Goal: Information Seeking & Learning: Learn about a topic

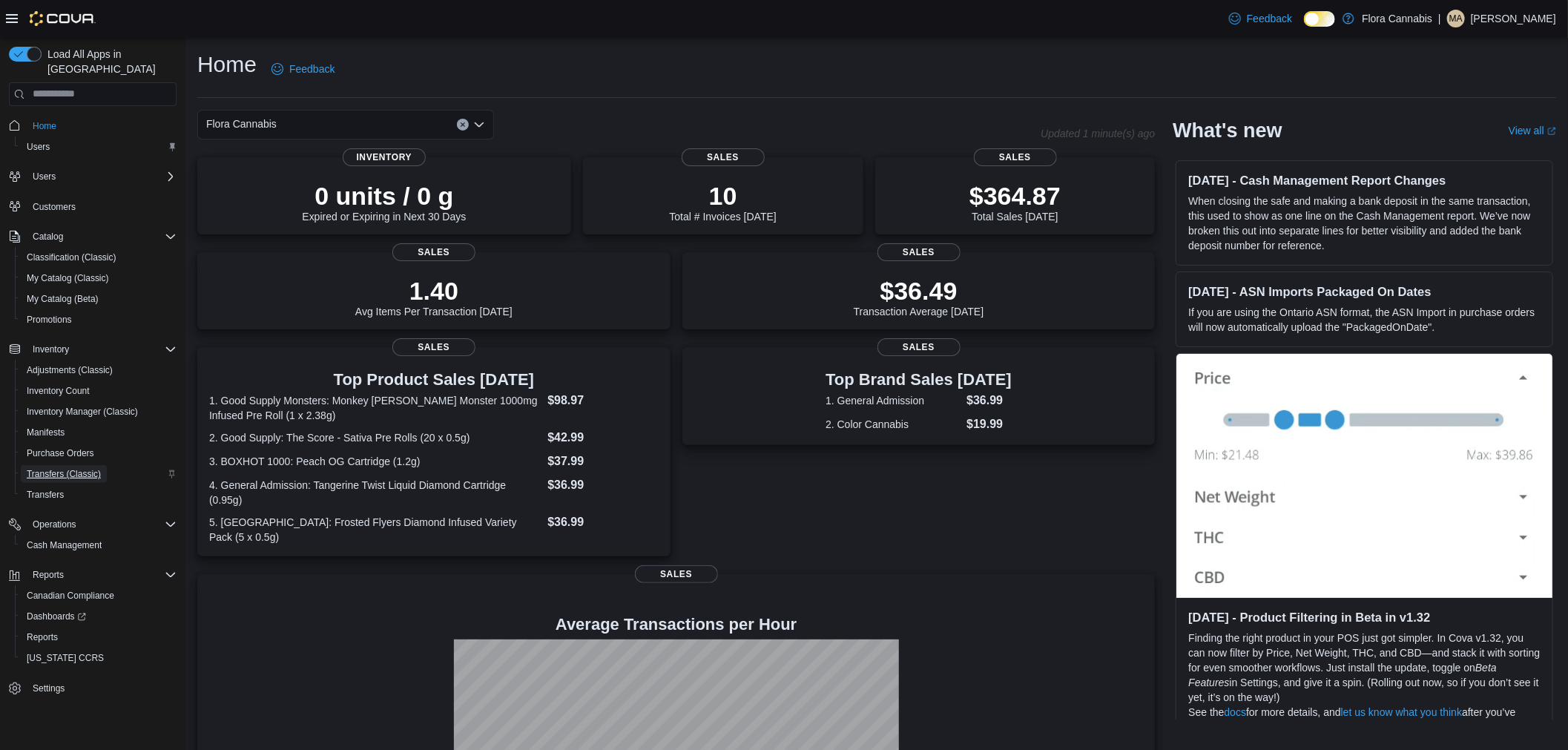
click at [72, 465] on span "Transfers (Classic)" at bounding box center [64, 474] width 74 height 18
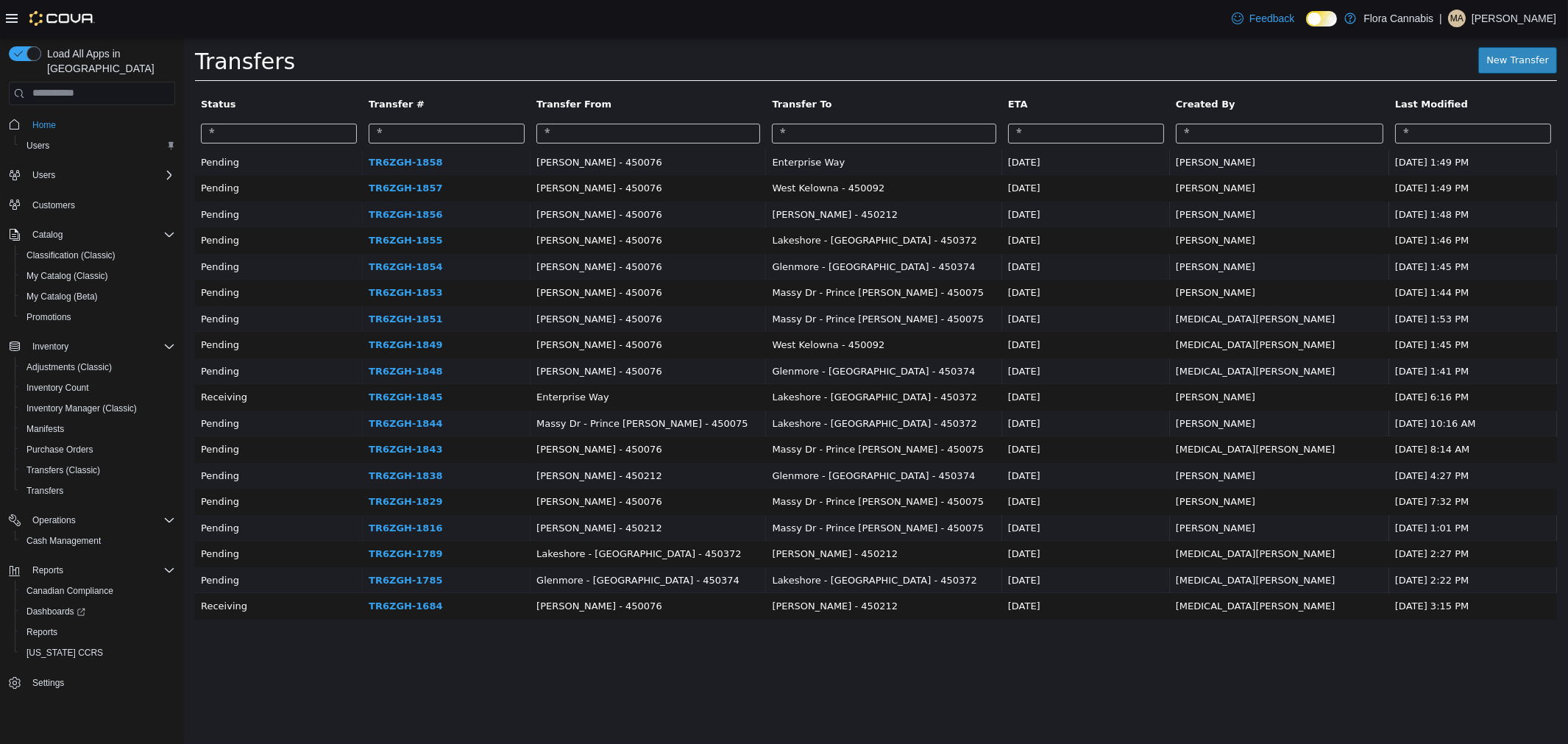
click at [441, 470] on td "TR6ZGH-1838" at bounding box center [446, 475] width 168 height 27
click at [441, 471] on link "TR6ZGH-1838" at bounding box center [405, 475] width 74 height 11
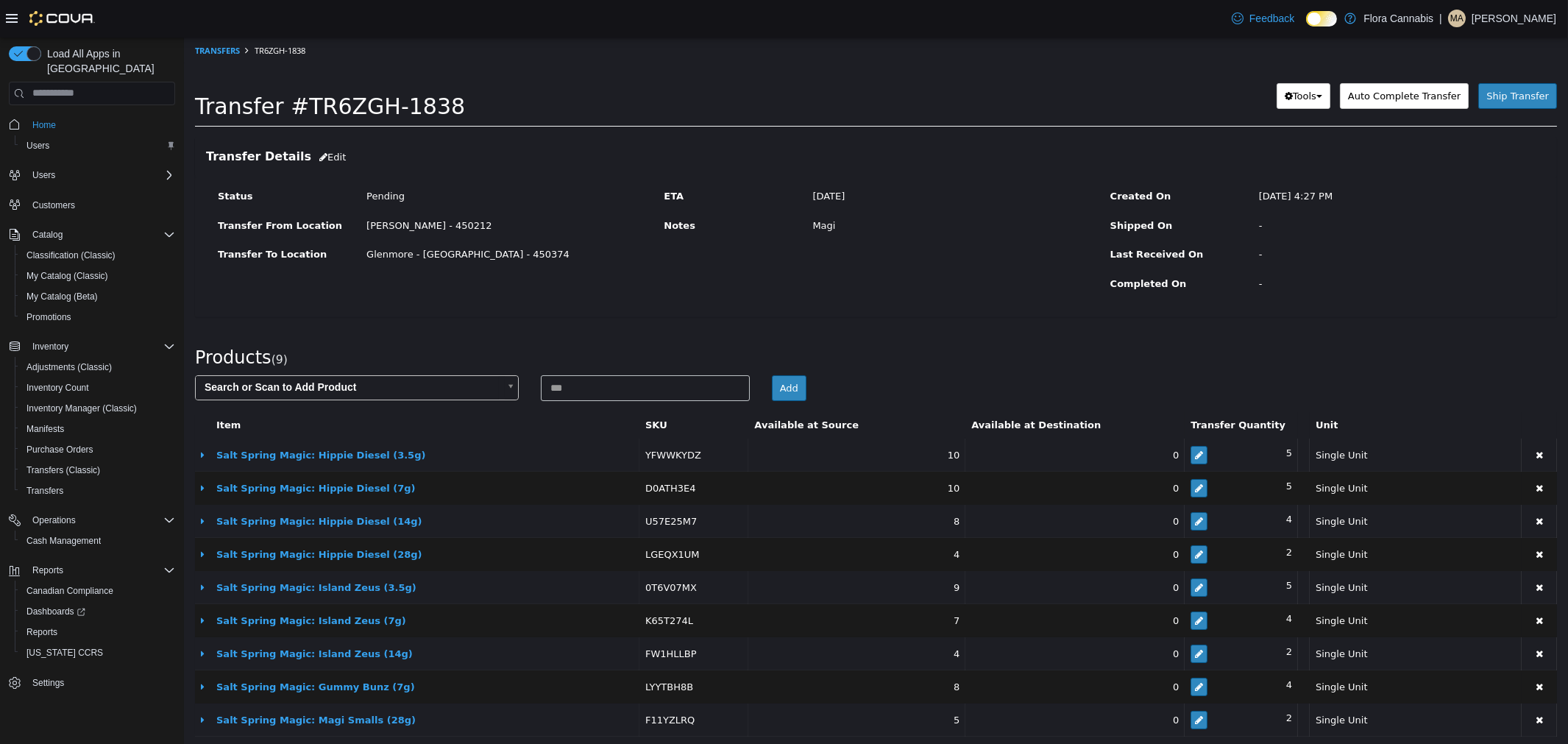
scroll to position [9, 0]
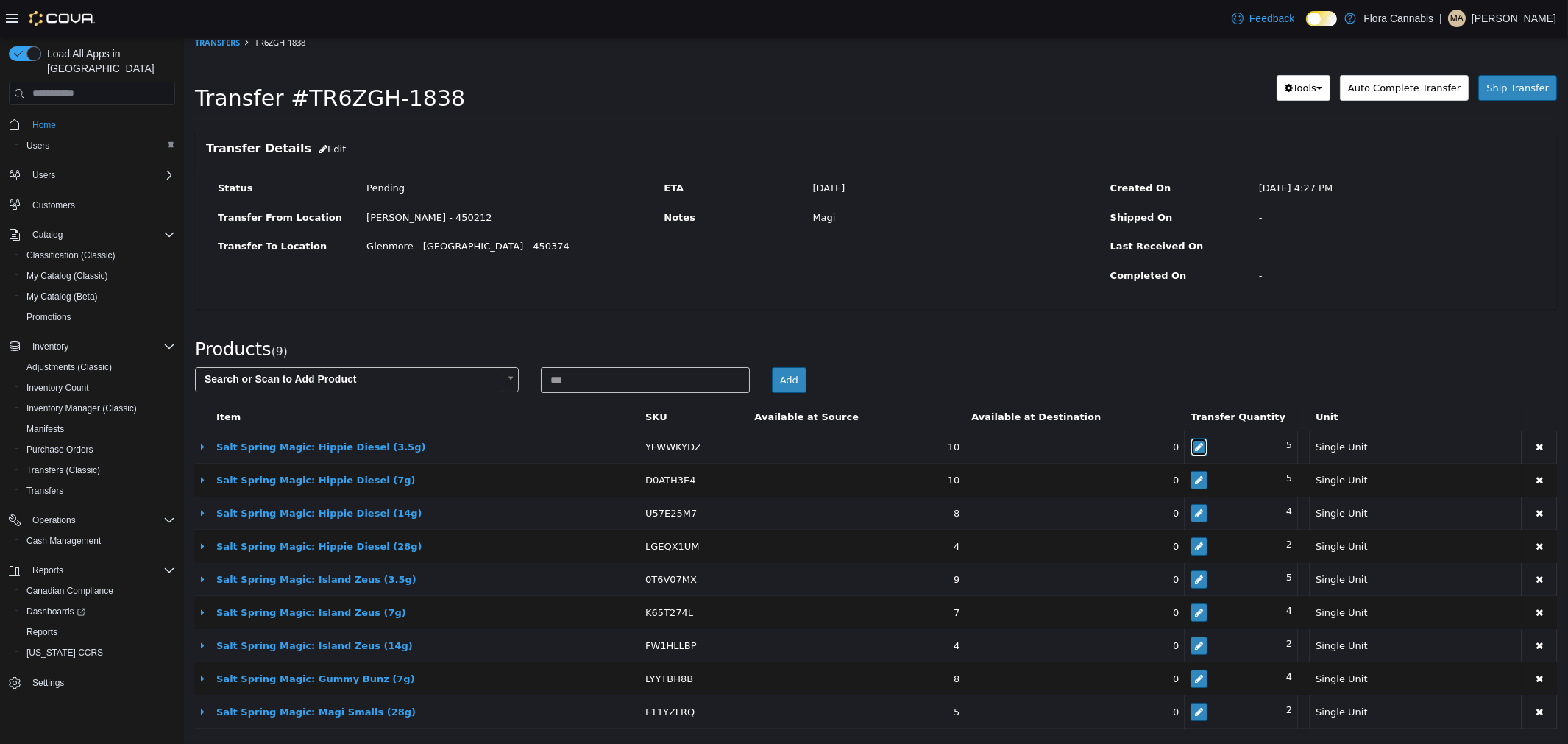
click at [1194, 441] on icon "button" at bounding box center [1198, 446] width 8 height 9
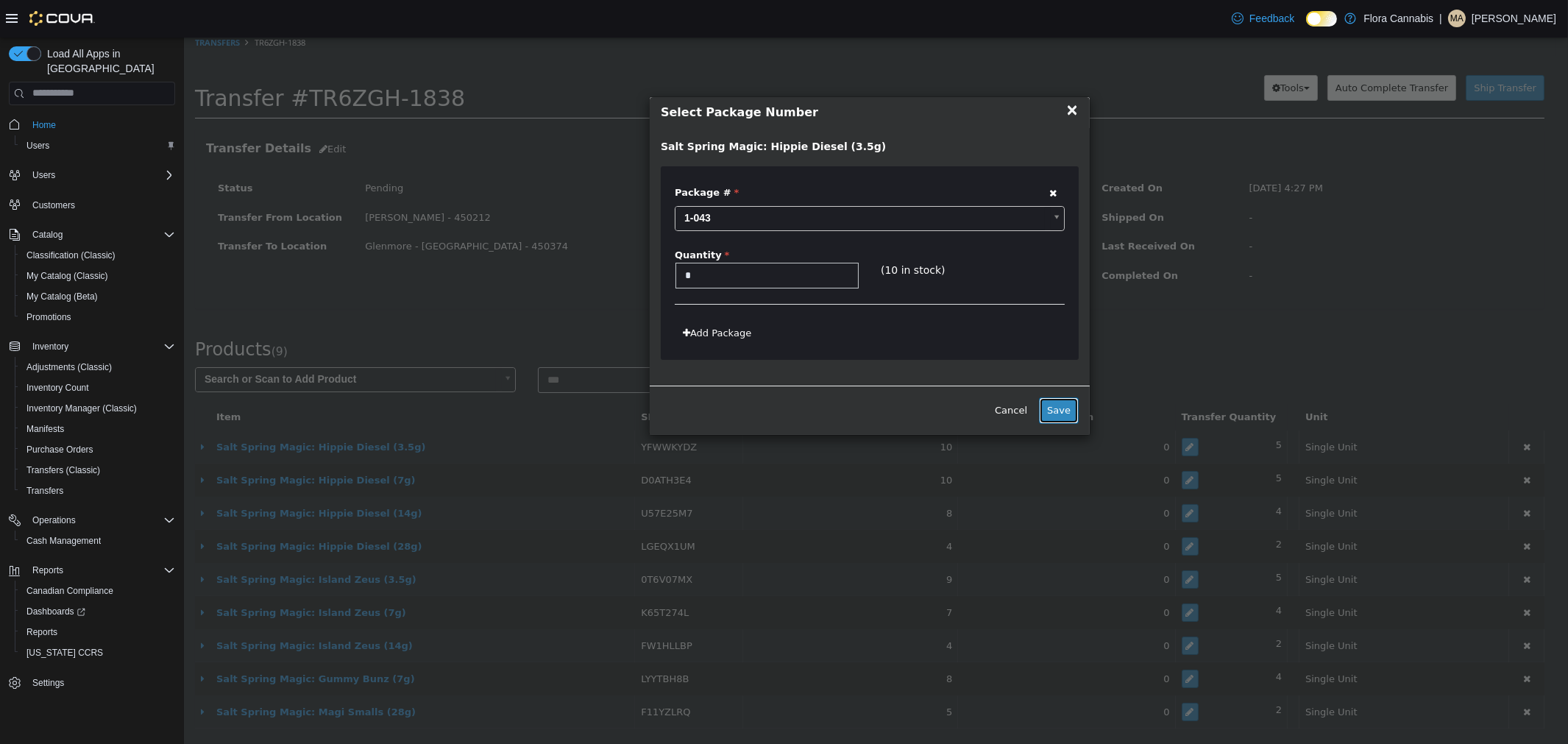
click at [1071, 412] on button "Save" at bounding box center [1058, 410] width 40 height 27
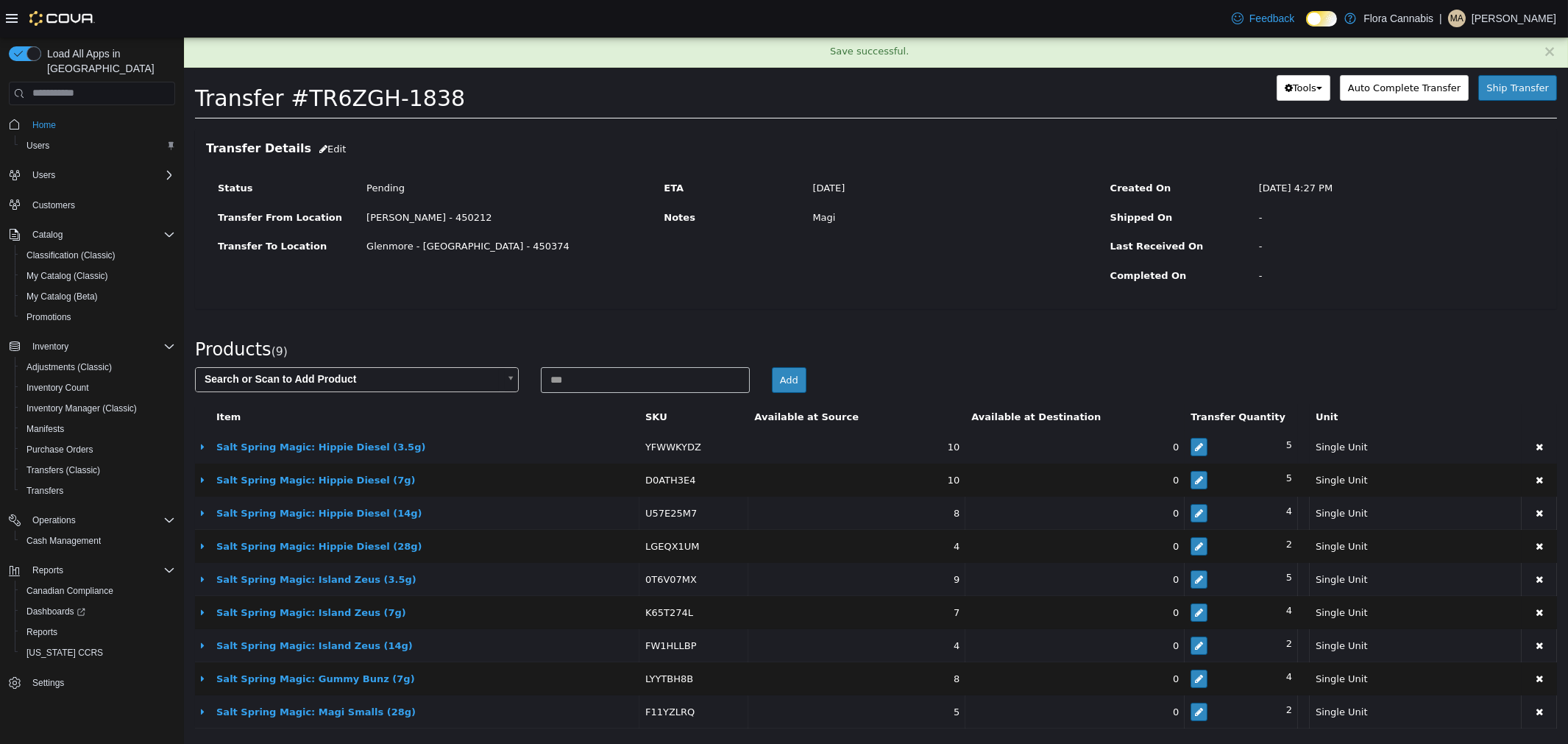
scroll to position [0, 0]
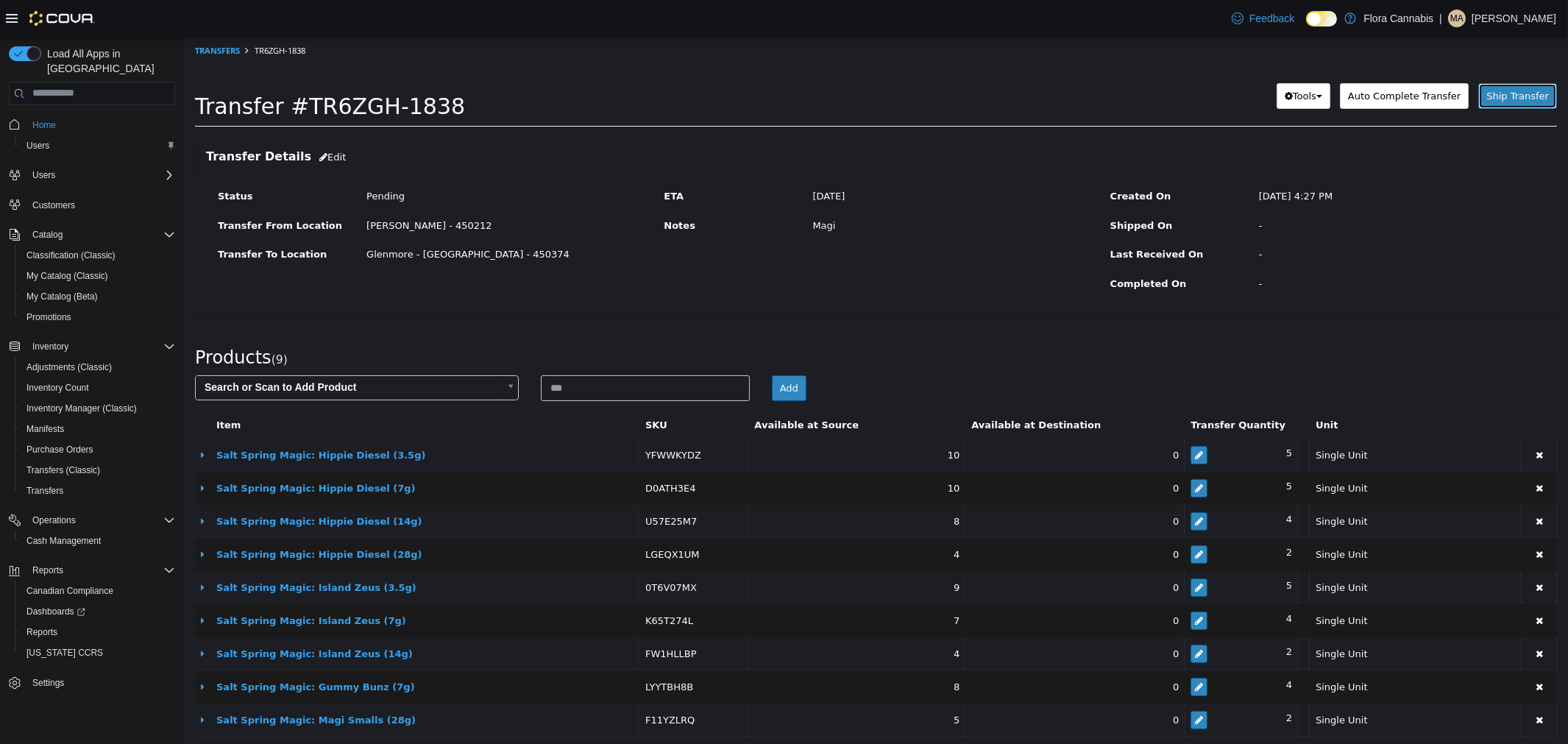
click at [1515, 97] on span "Ship Transfer" at bounding box center [1517, 95] width 63 height 11
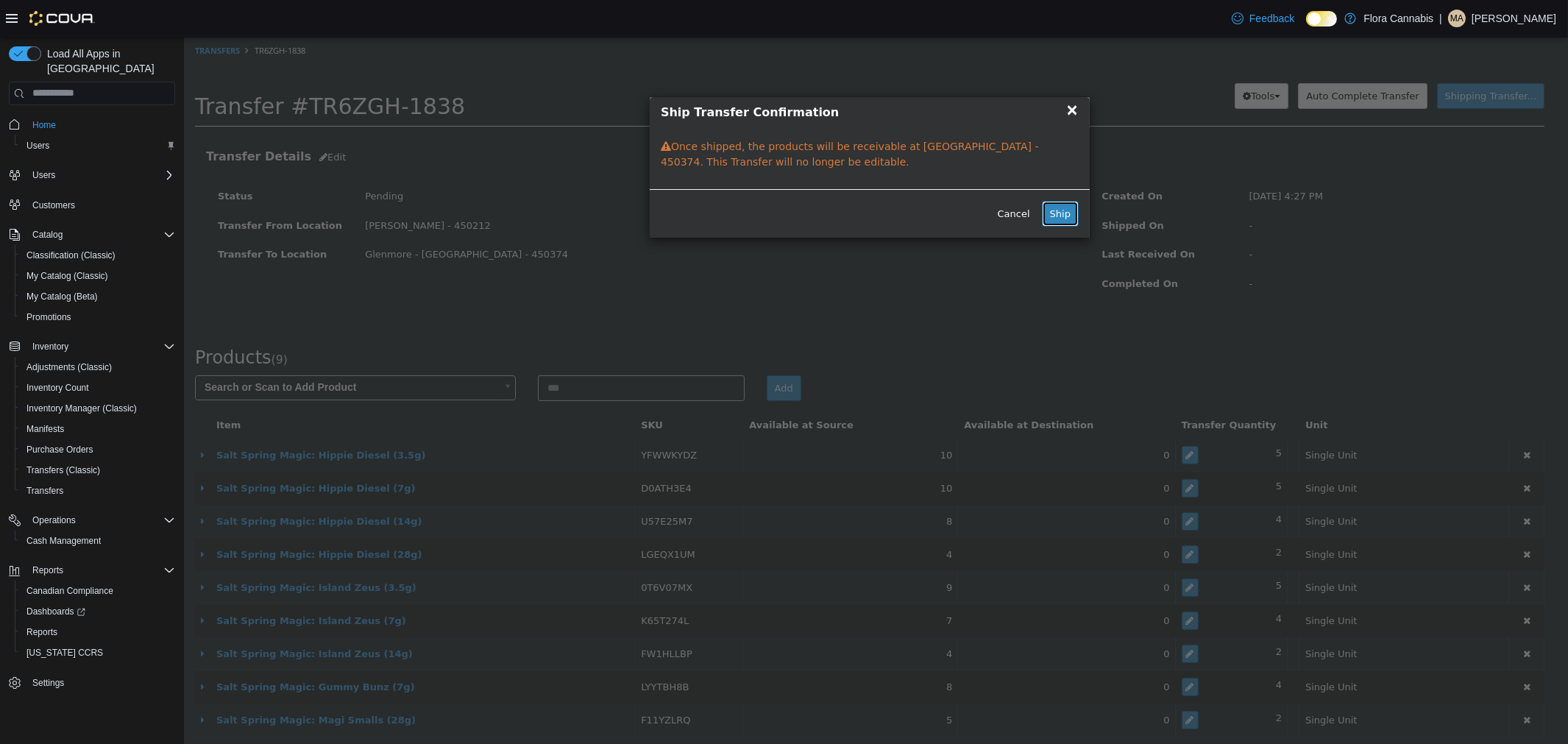
click at [1059, 212] on button "Ship" at bounding box center [1059, 213] width 37 height 27
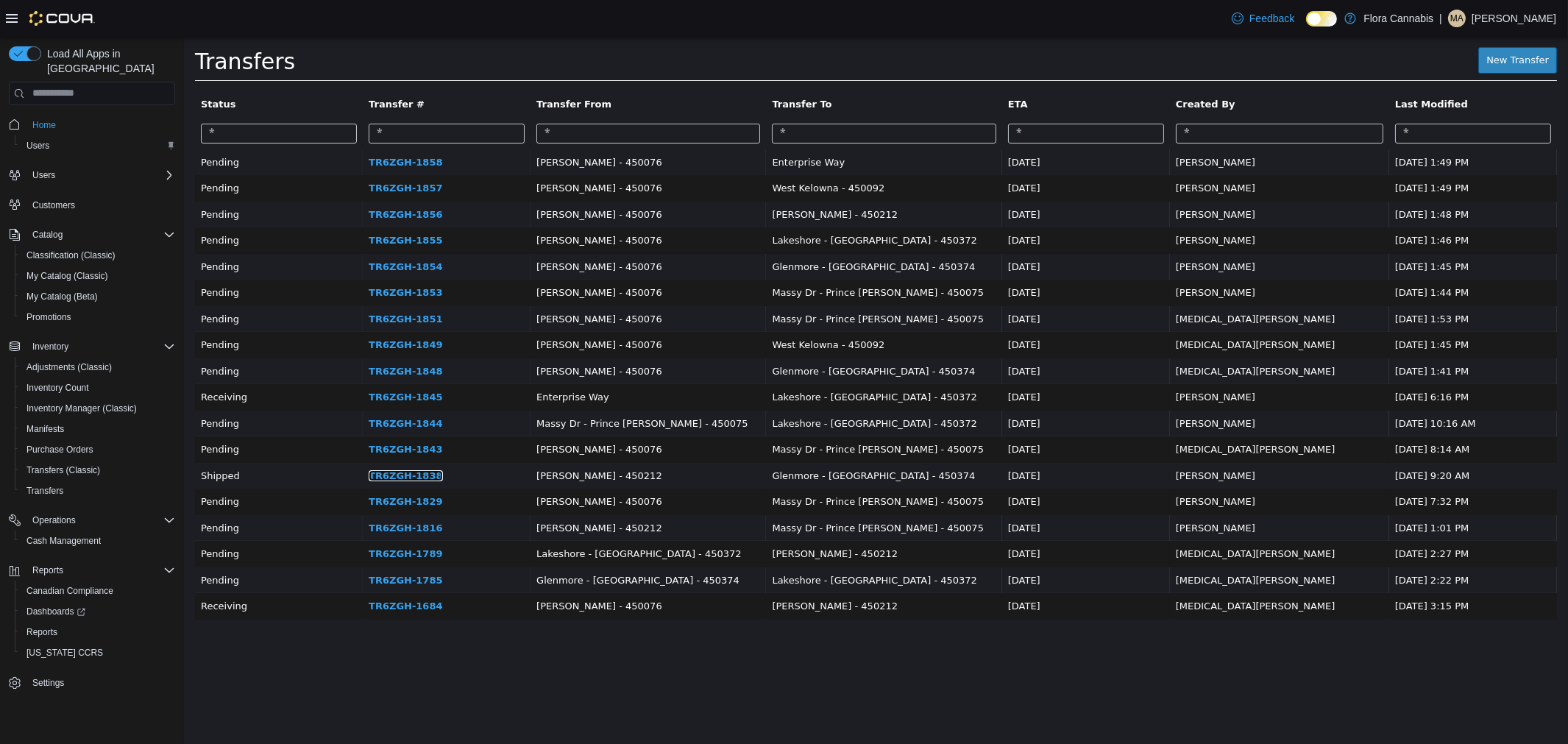
click at [441, 474] on link "TR6ZGH-1838" at bounding box center [405, 475] width 74 height 11
click at [428, 475] on link "TR6ZGH-1838" at bounding box center [405, 475] width 74 height 11
click at [341, 477] on td "Shipped" at bounding box center [278, 475] width 168 height 27
click at [420, 474] on link "TR6ZGH-1838" at bounding box center [405, 475] width 74 height 11
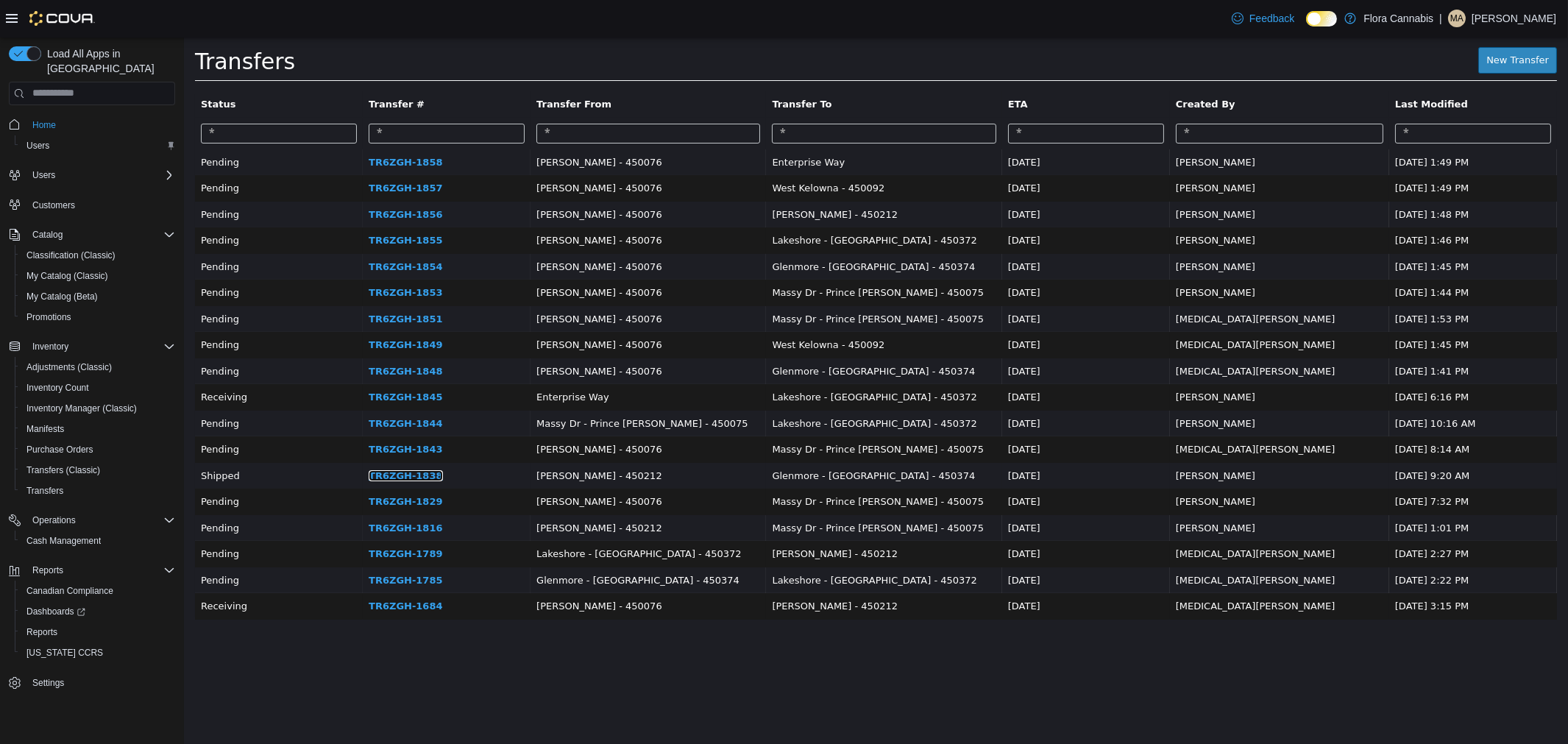
click at [420, 474] on link "TR6ZGH-1838" at bounding box center [405, 475] width 74 height 11
click at [508, 479] on td "TR6ZGH-1838" at bounding box center [446, 475] width 168 height 27
click at [426, 481] on link "TR6ZGH-1838" at bounding box center [405, 475] width 74 height 11
click at [498, 479] on td "TR6ZGH-1838" at bounding box center [446, 475] width 168 height 27
click at [407, 471] on link "TR6ZGH-1838" at bounding box center [405, 475] width 74 height 11
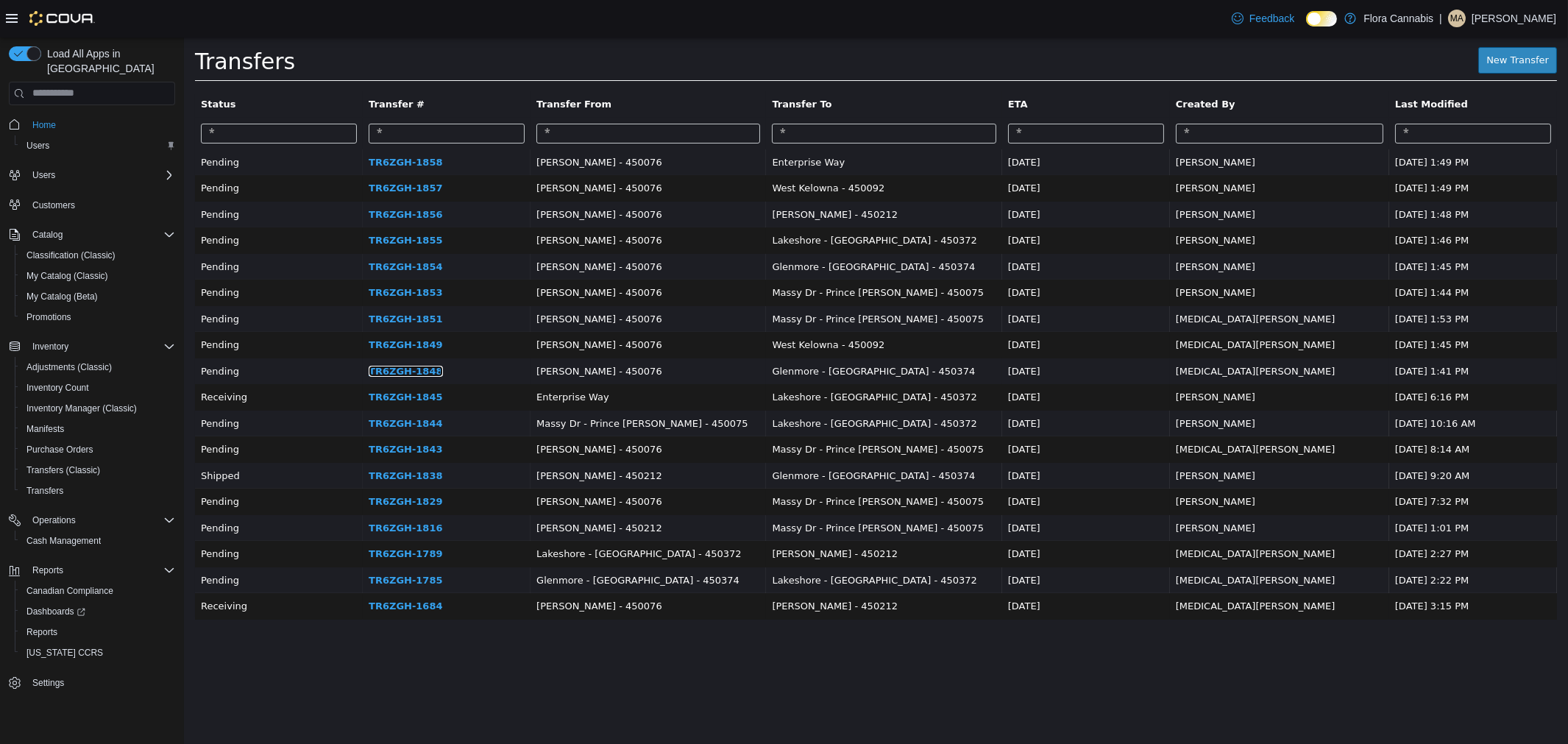
click at [441, 376] on link "TR6ZGH-1848" at bounding box center [405, 370] width 74 height 11
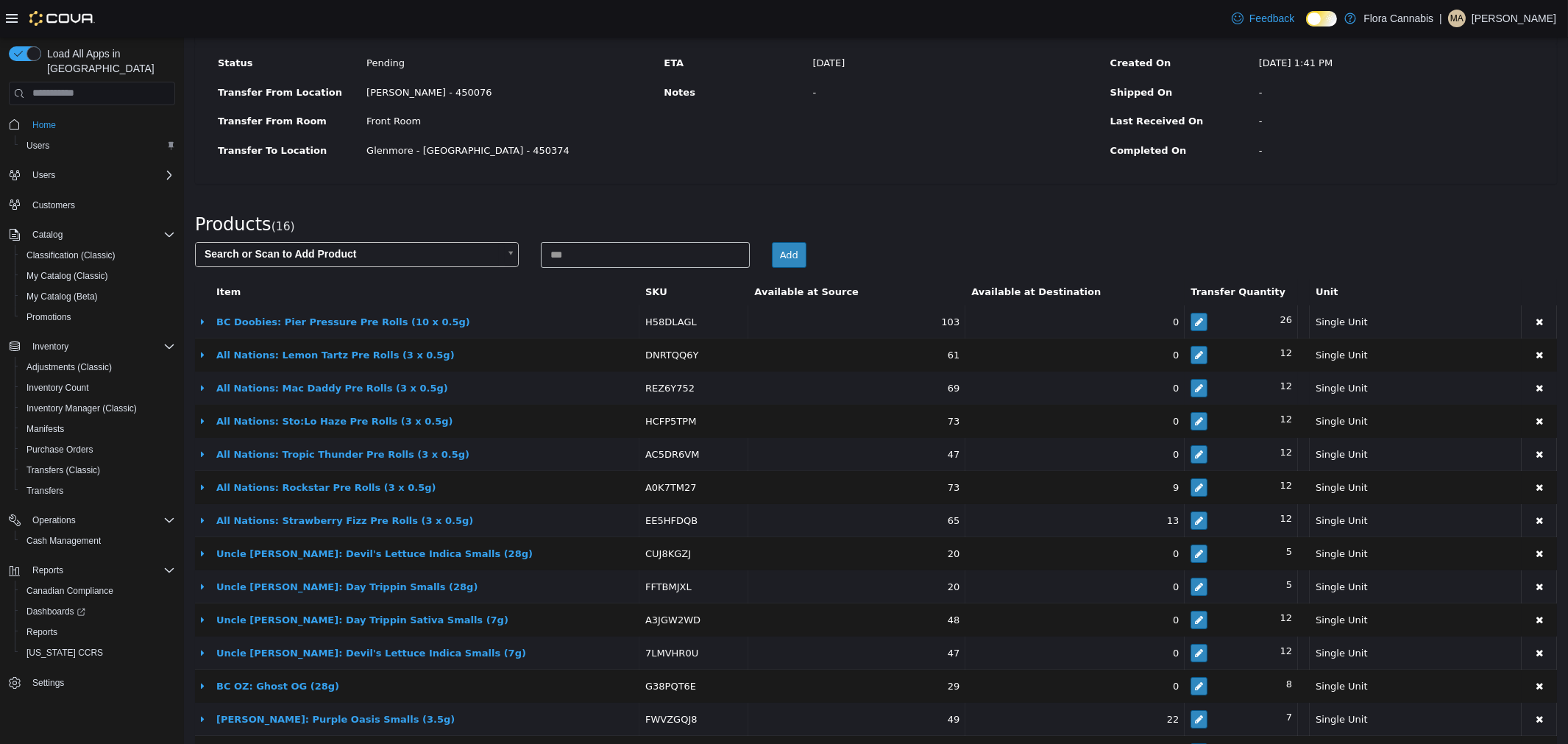
scroll to position [243, 0]
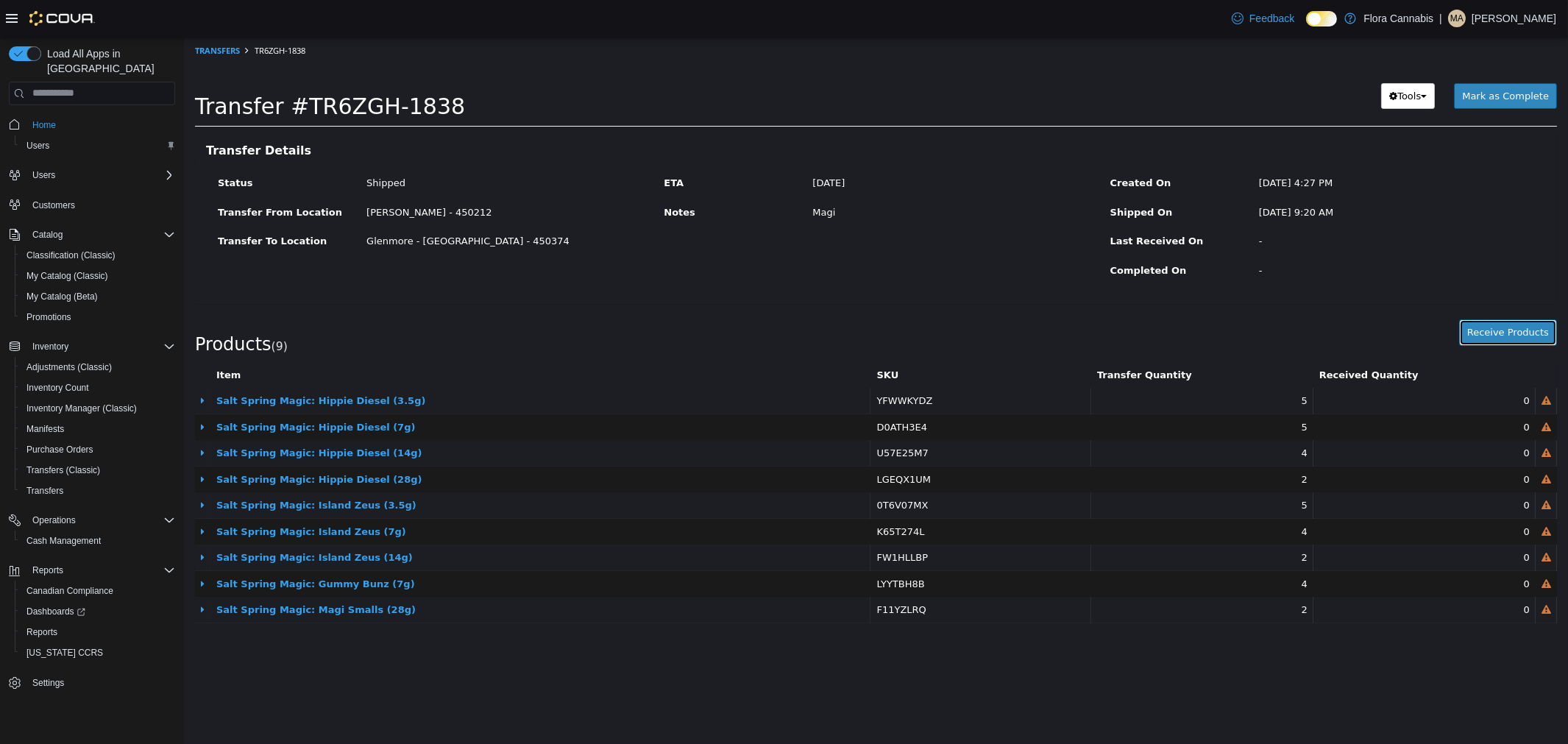
click at [1496, 332] on button "Receive Products" at bounding box center [1507, 331] width 98 height 27
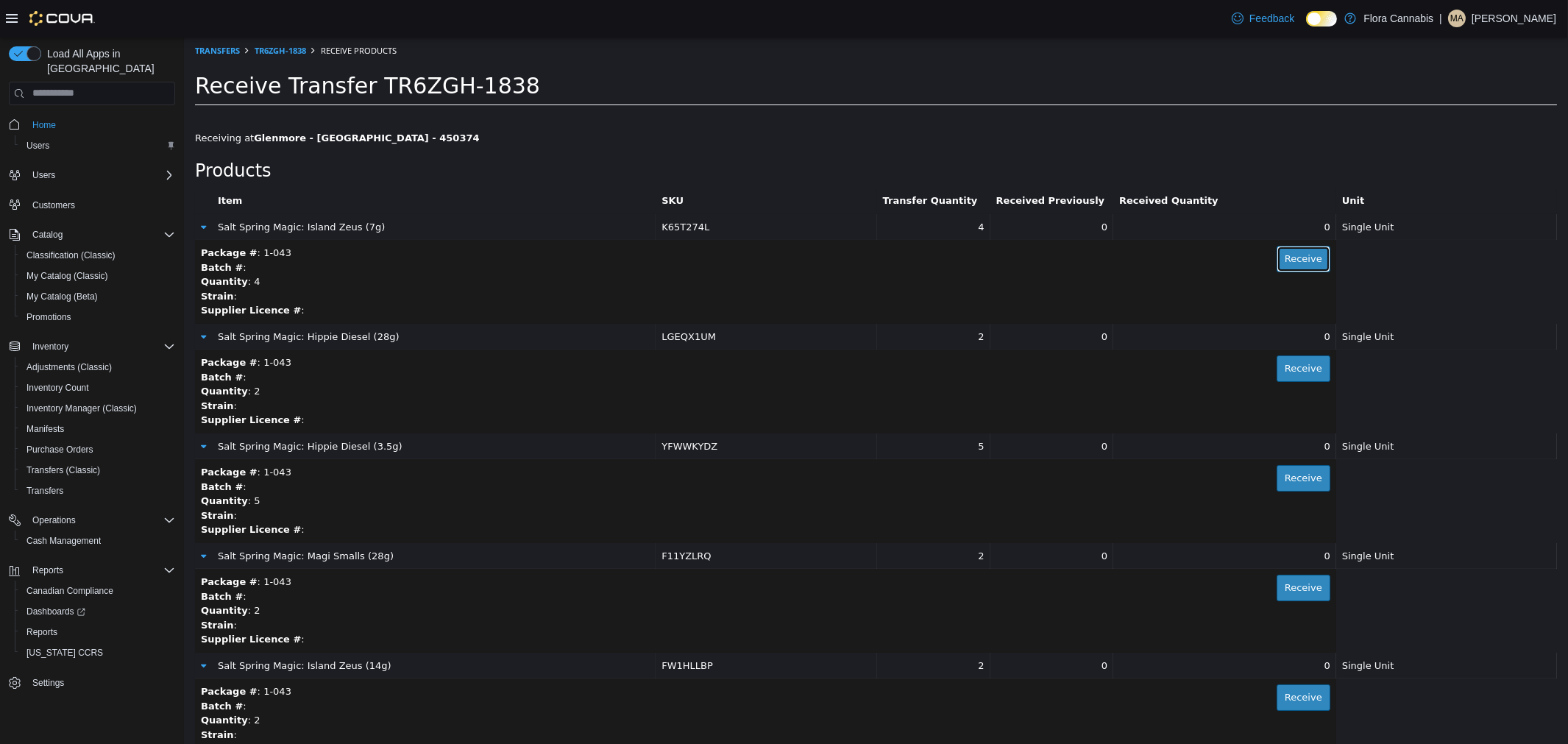
click at [1296, 254] on button "Receive" at bounding box center [1303, 258] width 54 height 27
click at [1297, 367] on button "Receive" at bounding box center [1303, 367] width 54 height 27
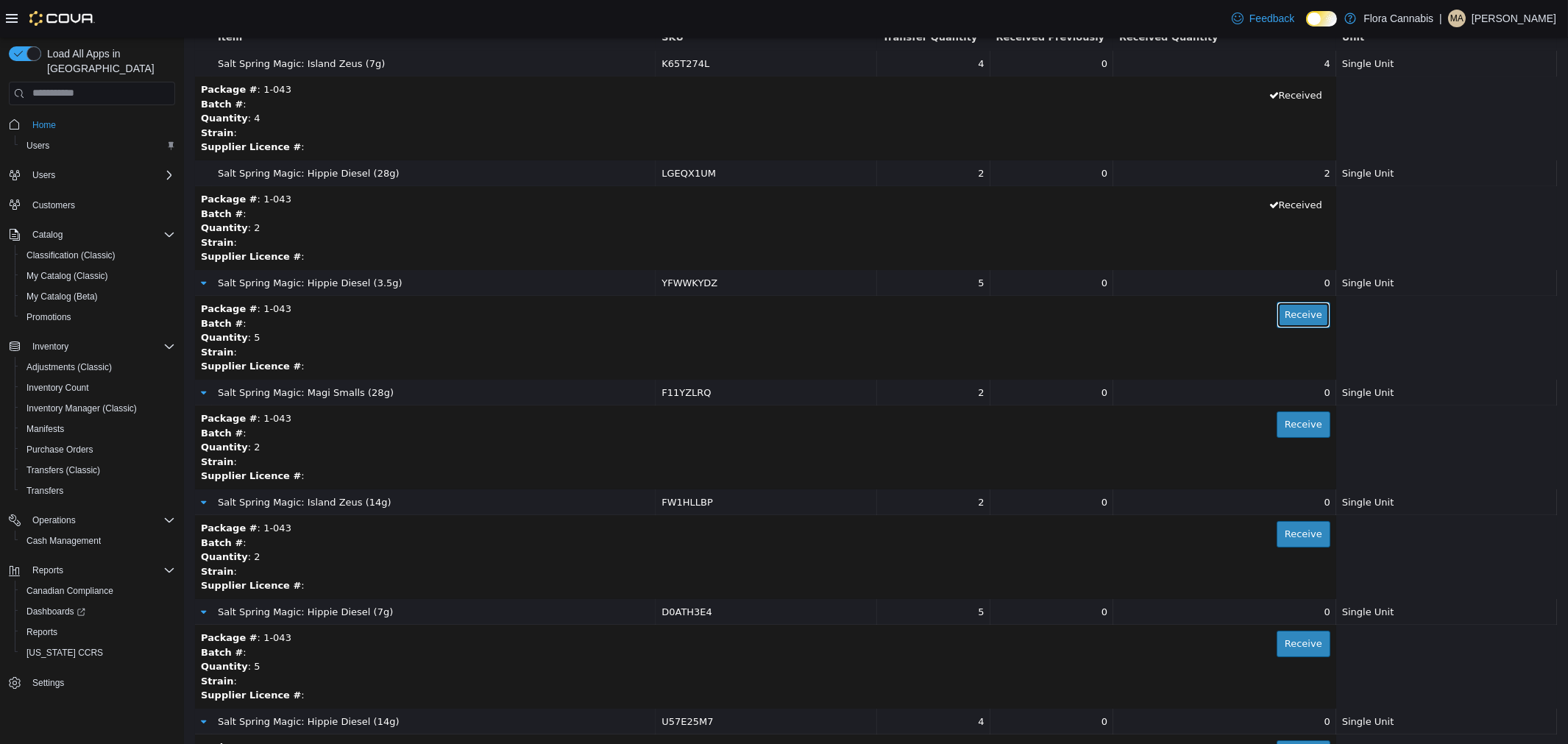
click at [1300, 314] on button "Receive" at bounding box center [1303, 314] width 54 height 27
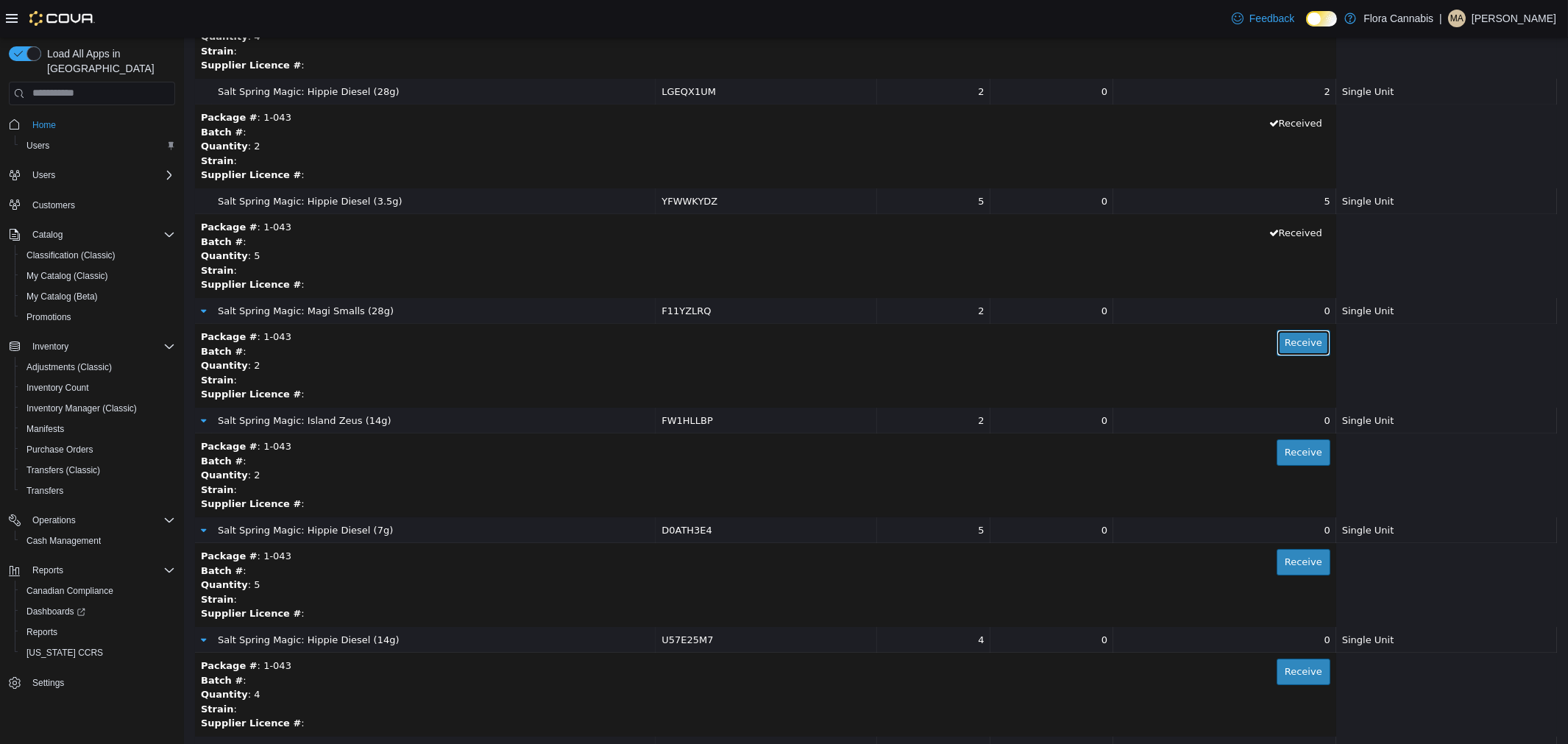
click at [1299, 343] on button "Receive" at bounding box center [1303, 342] width 54 height 27
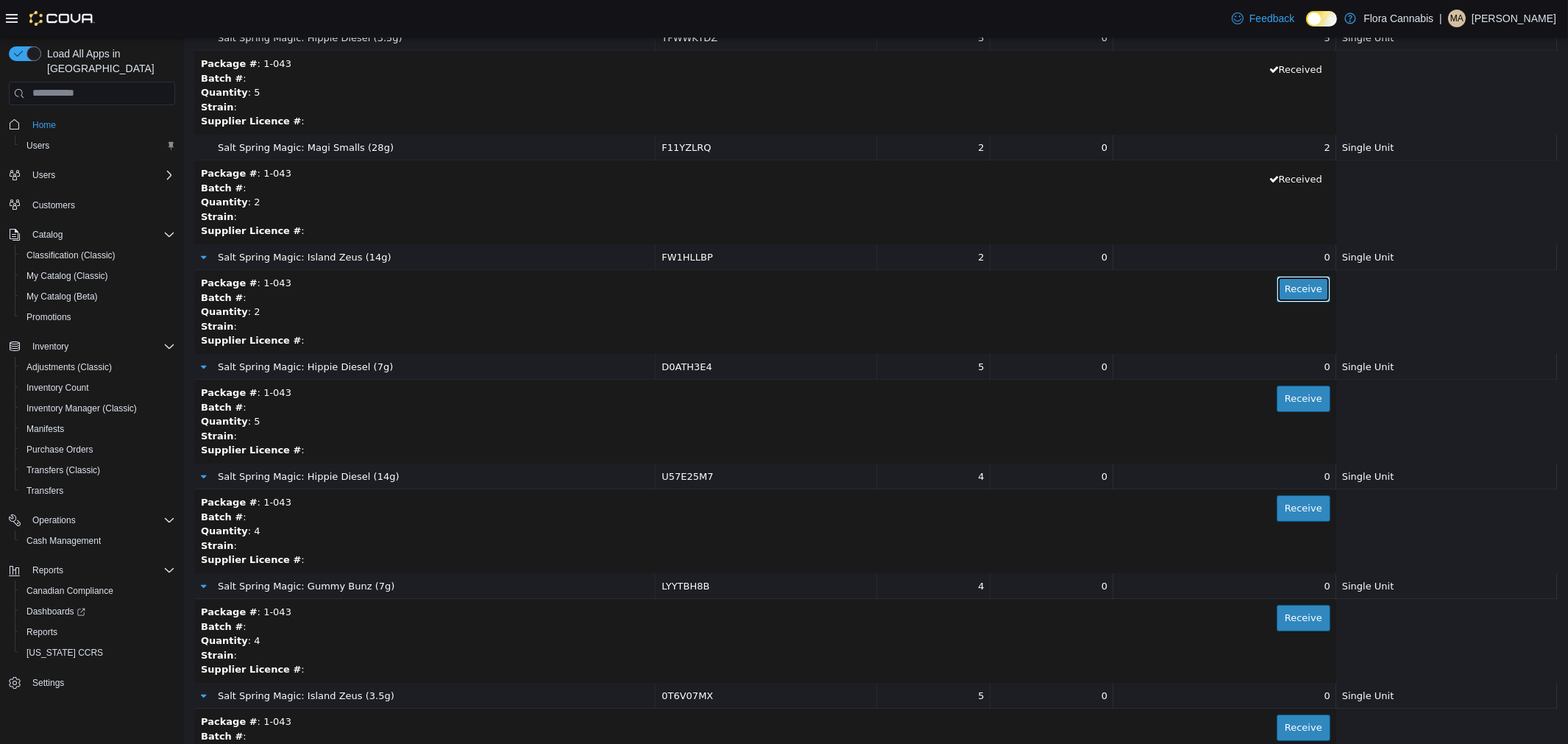
click at [1299, 296] on button "Receive" at bounding box center [1303, 288] width 54 height 27
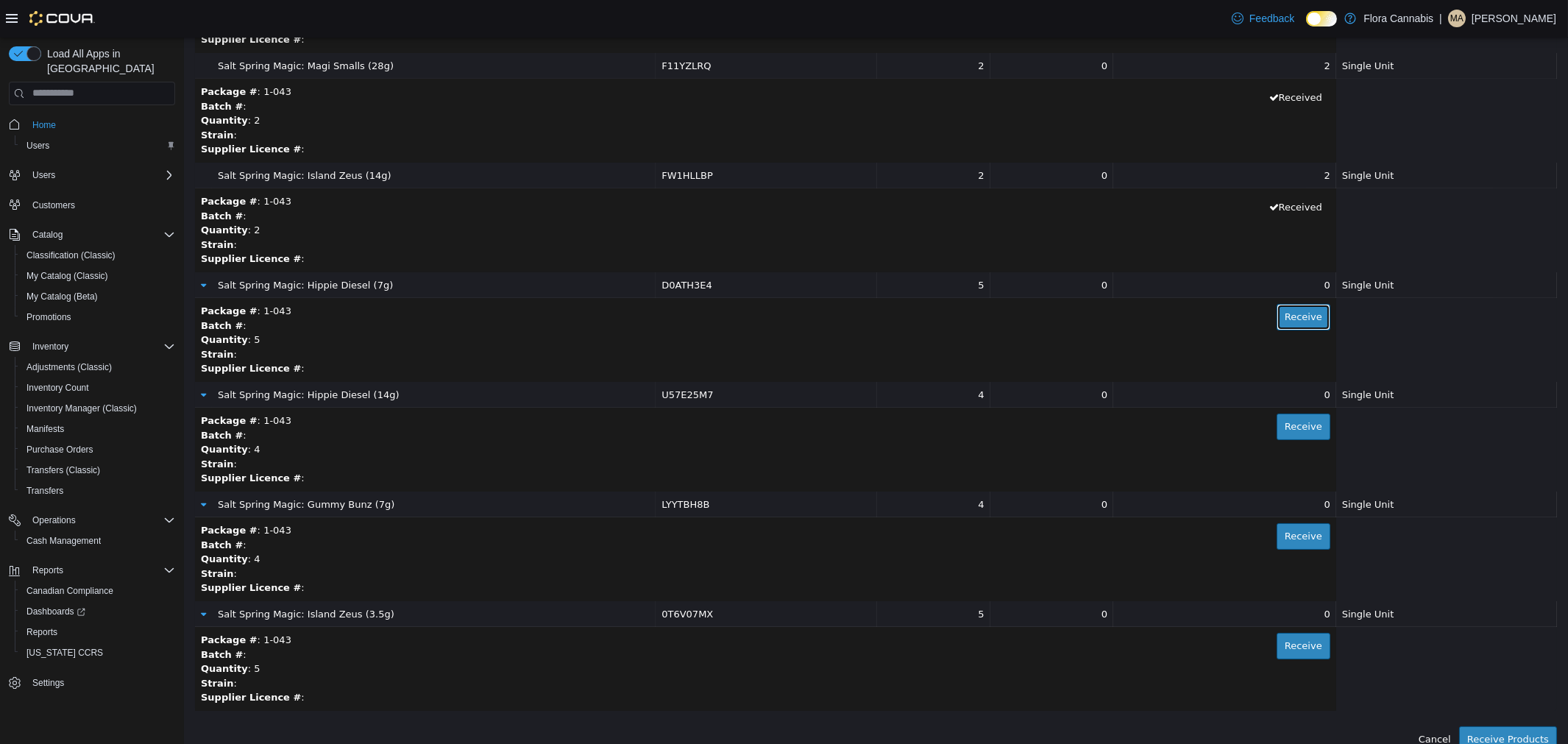
click at [1296, 309] on button "Receive" at bounding box center [1303, 317] width 54 height 27
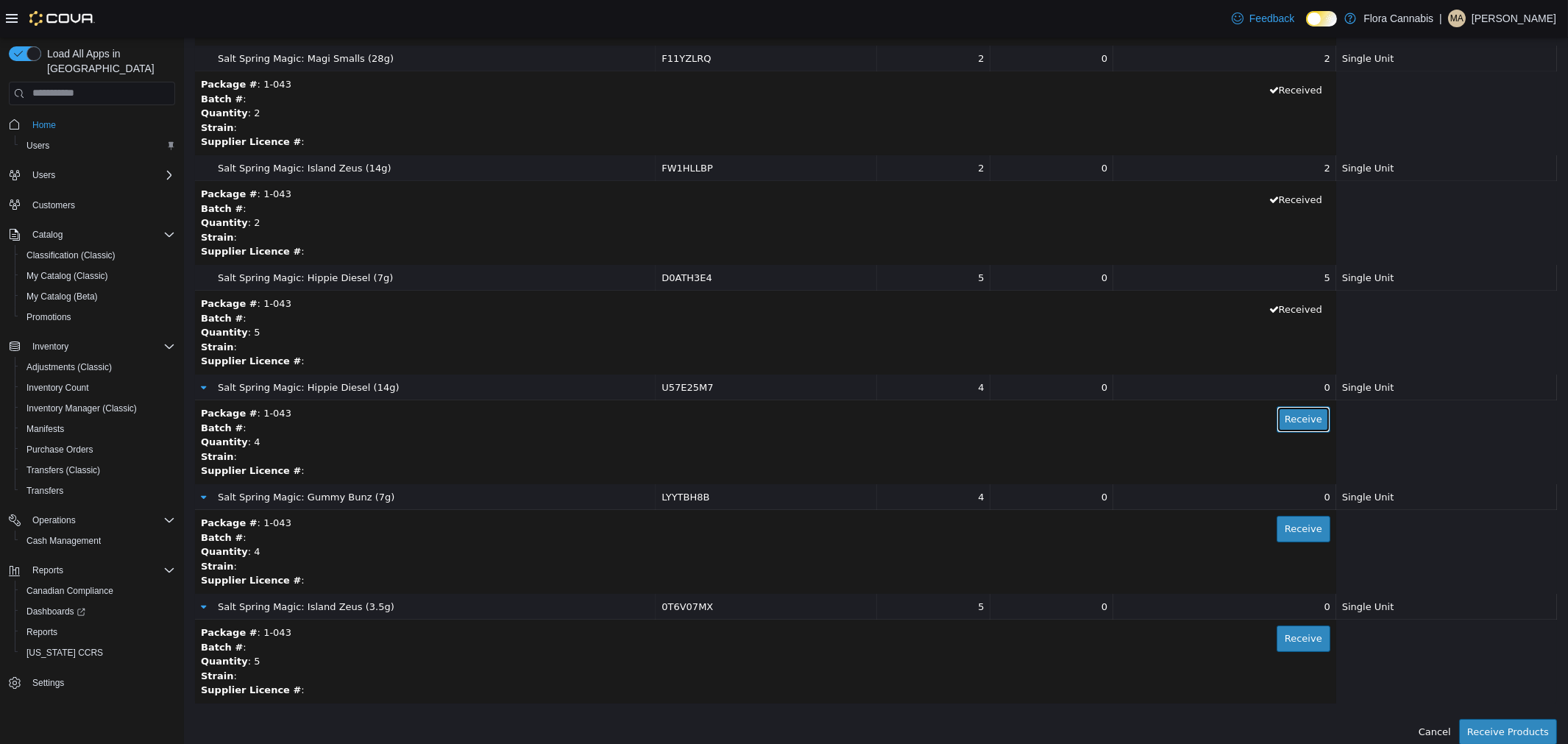
click at [1299, 409] on button "Receive" at bounding box center [1303, 418] width 54 height 27
click at [1288, 522] on button "Receive" at bounding box center [1303, 528] width 54 height 27
click at [1296, 640] on button "Receive" at bounding box center [1303, 638] width 54 height 27
click at [1502, 728] on button "Receive Products" at bounding box center [1507, 731] width 98 height 27
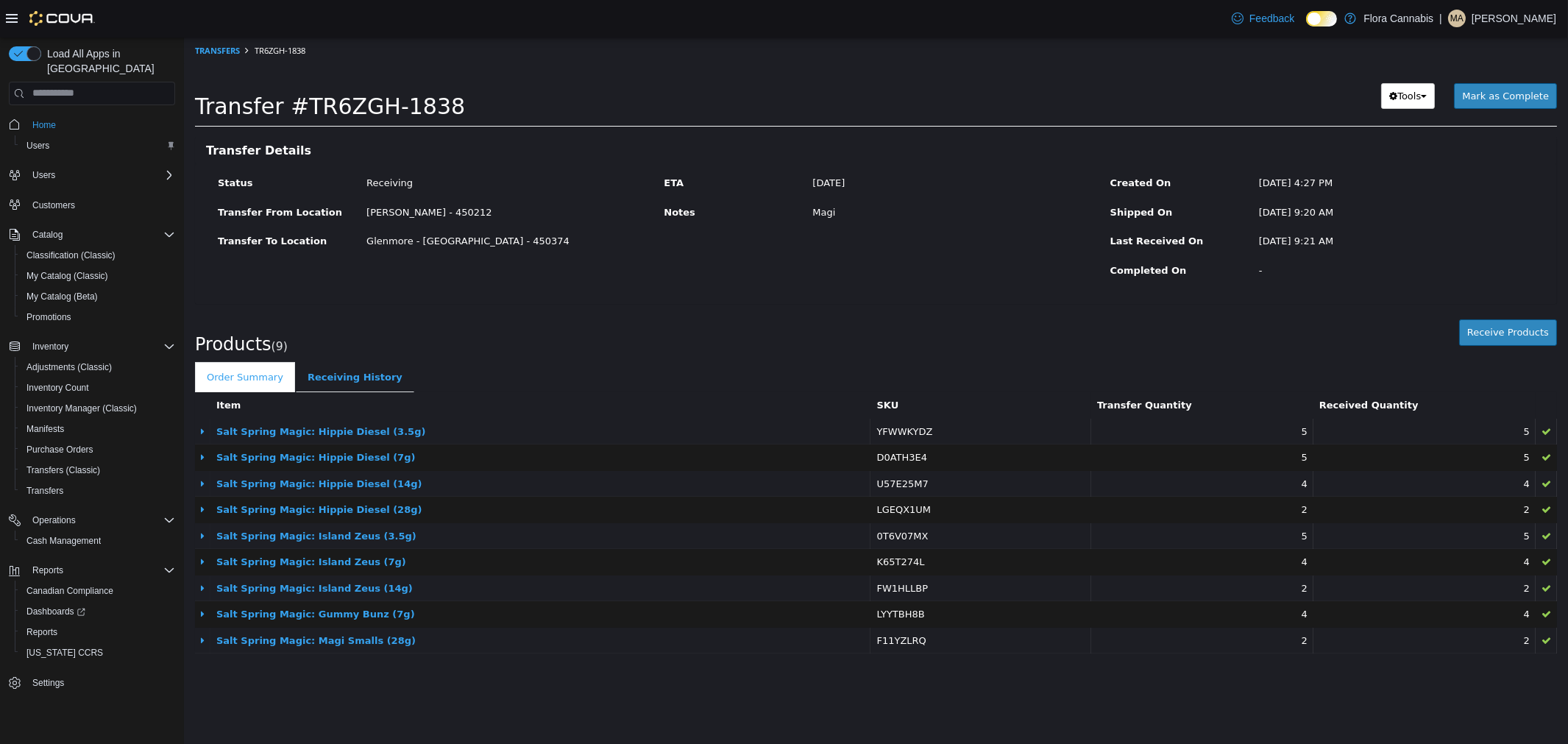
click at [1459, 209] on div "[DATE] 9:20 AM" at bounding box center [1395, 212] width 297 height 15
click at [1494, 96] on span "Mark as Complete" at bounding box center [1505, 95] width 87 height 11
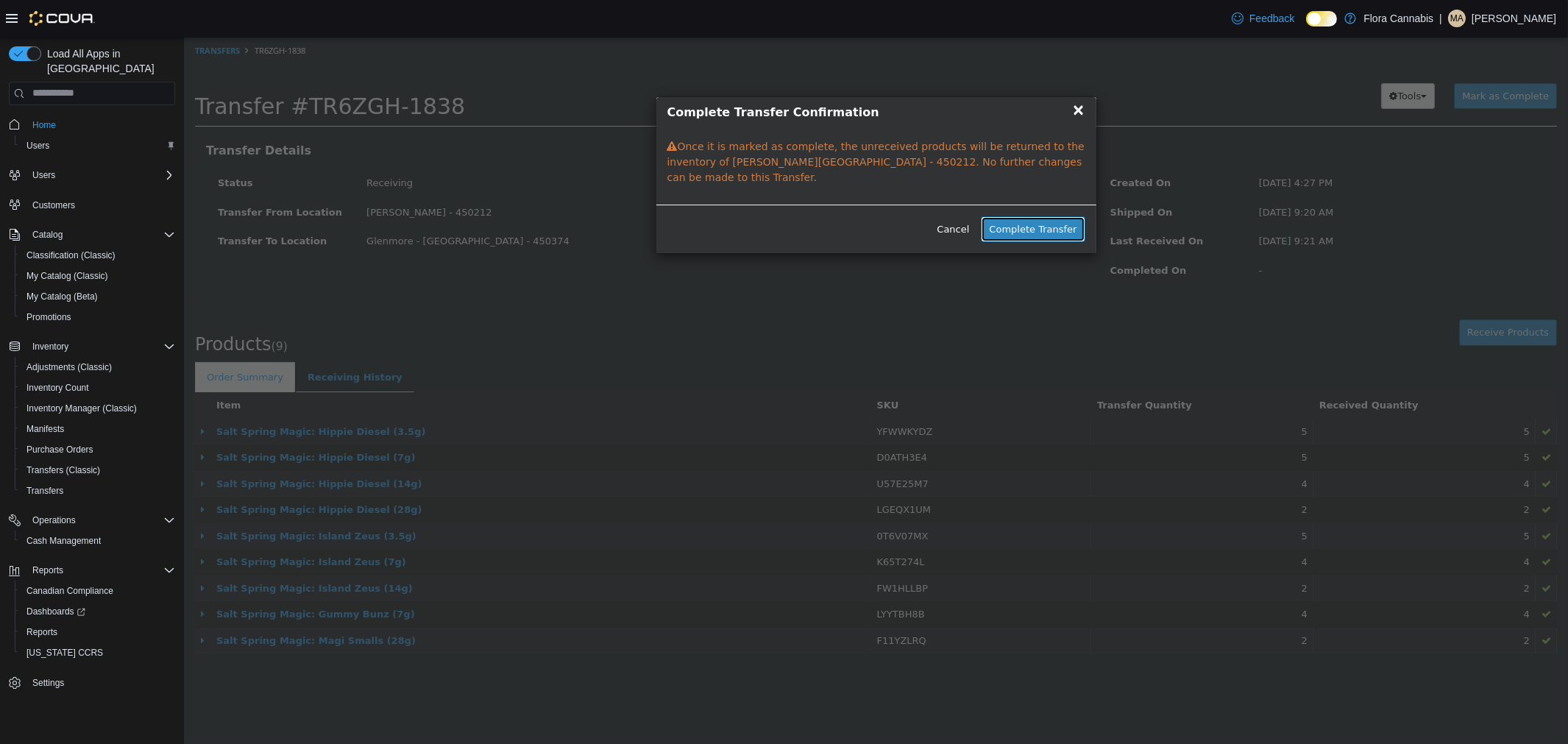
click at [1039, 216] on button "Complete Transfer" at bounding box center [1032, 229] width 103 height 27
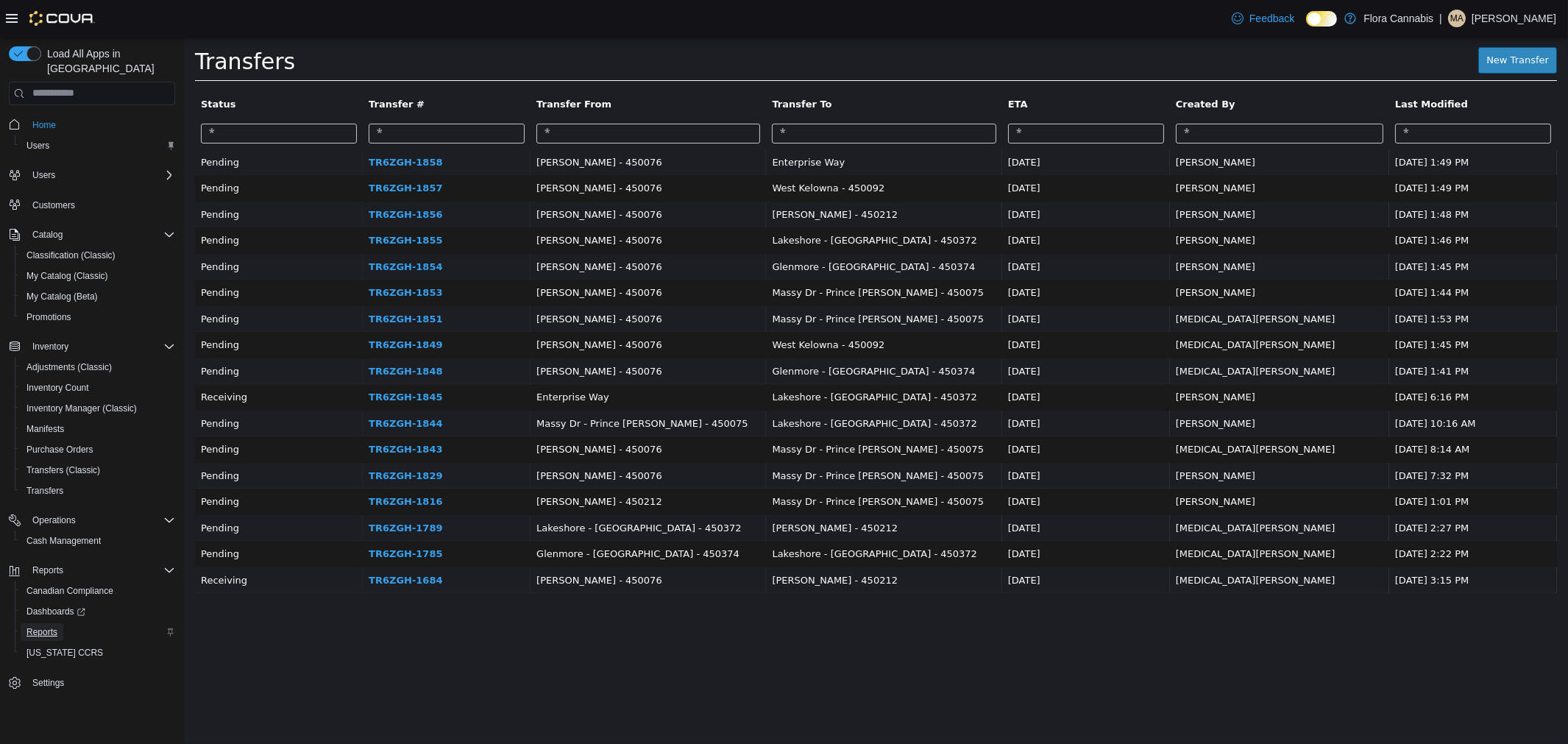
click at [50, 623] on span "Reports" at bounding box center [42, 631] width 30 height 18
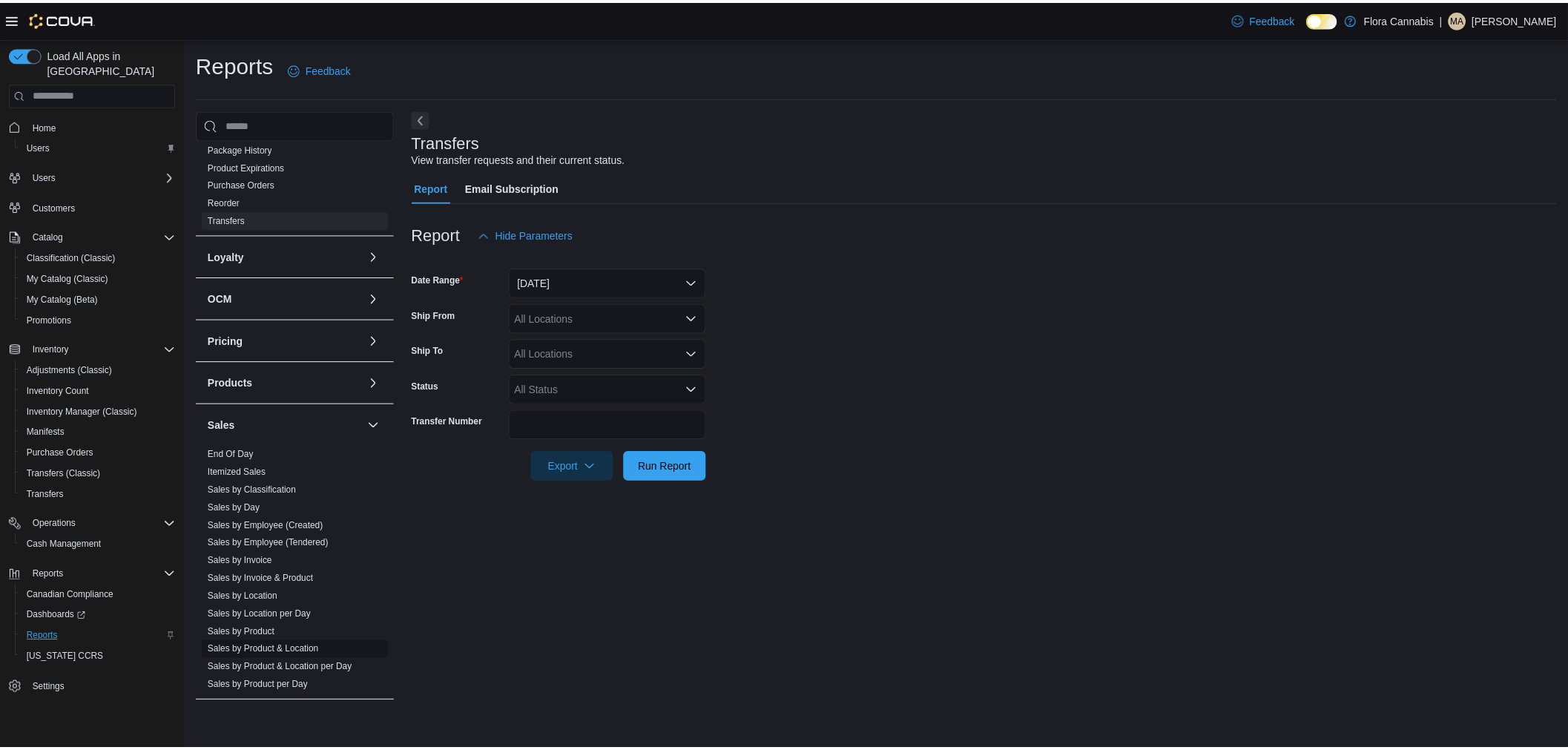
scroll to position [529, 0]
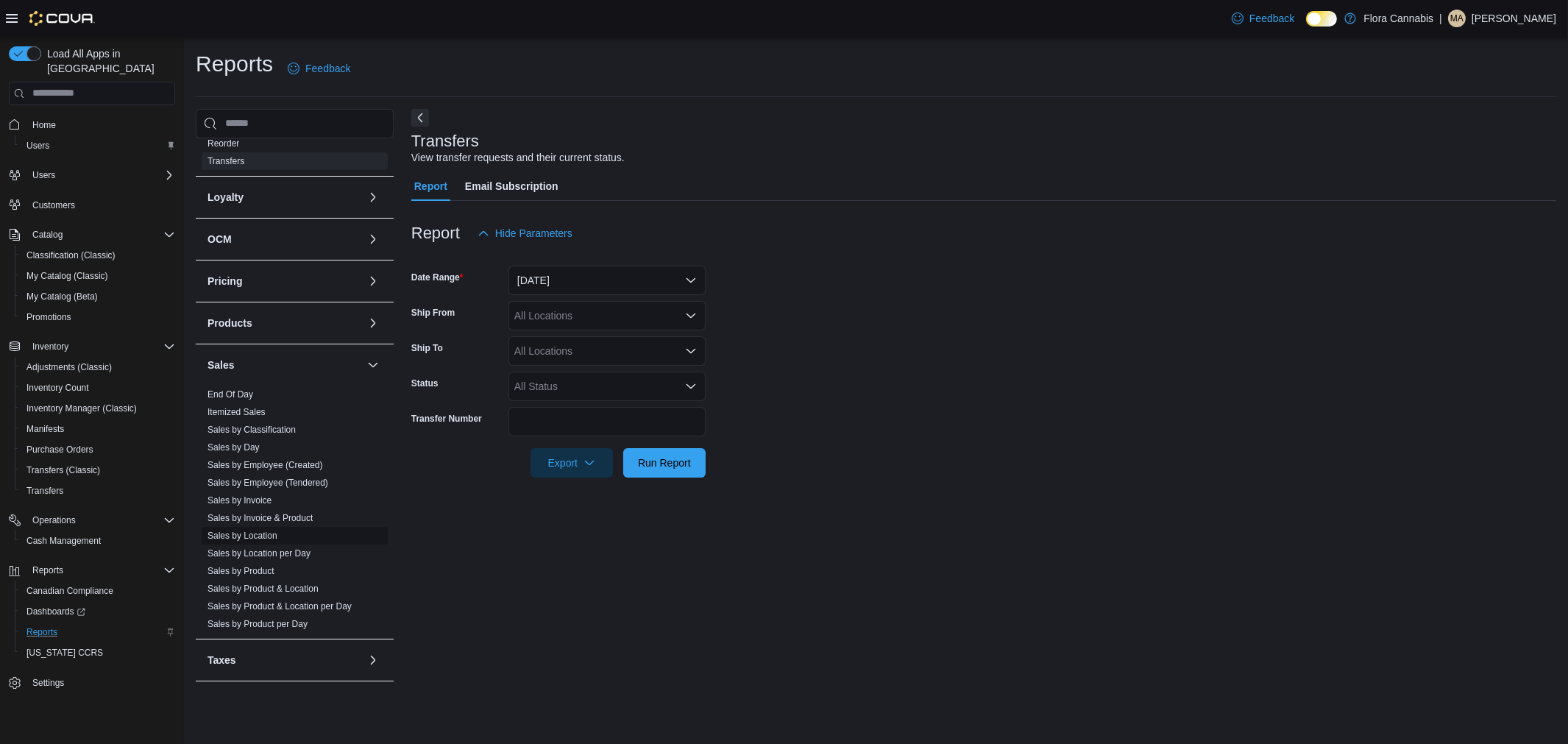
click at [287, 534] on span "Sales by Location" at bounding box center [294, 535] width 186 height 18
click at [273, 534] on link "Sales by Location" at bounding box center [243, 535] width 70 height 10
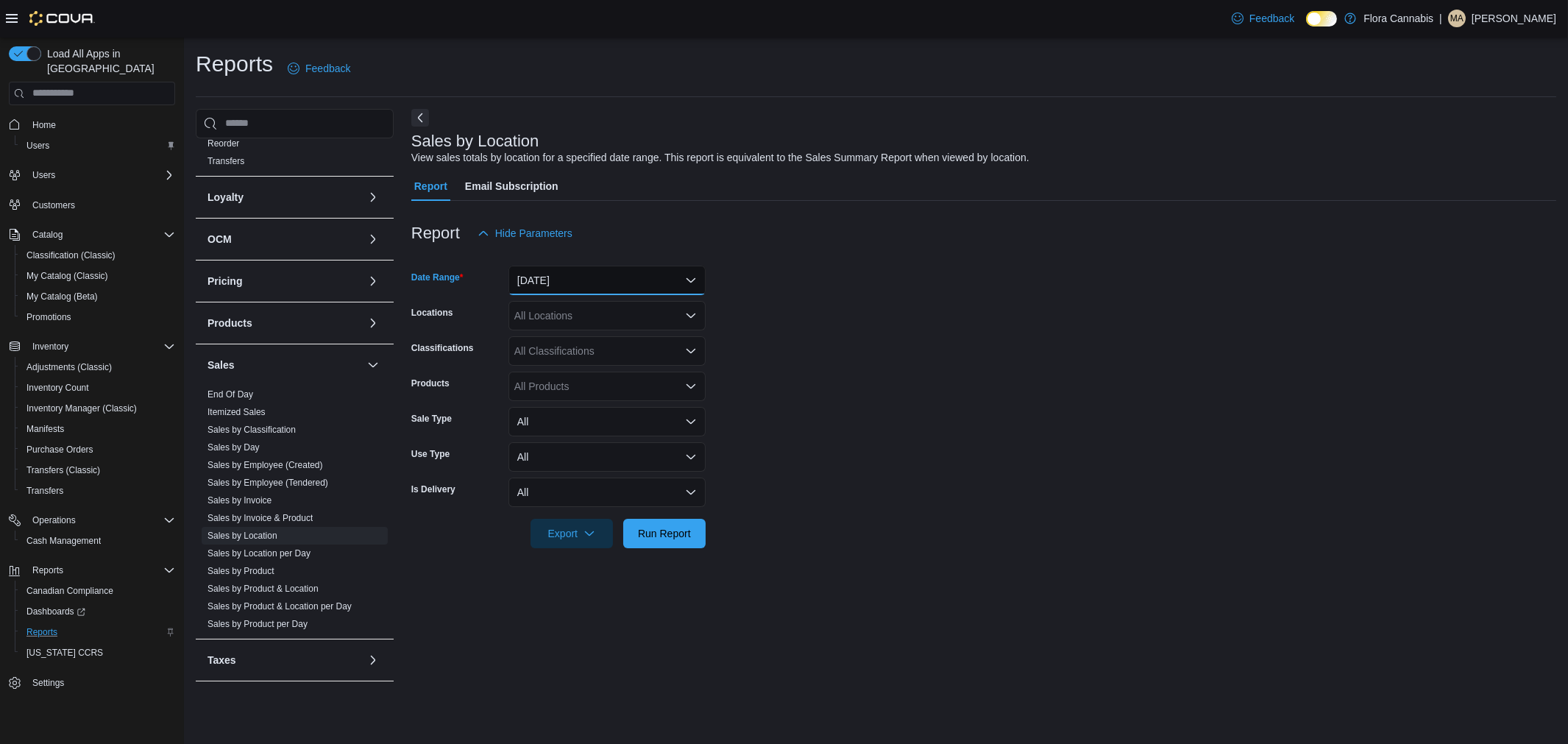
click at [596, 289] on button "[DATE]" at bounding box center [607, 281] width 197 height 30
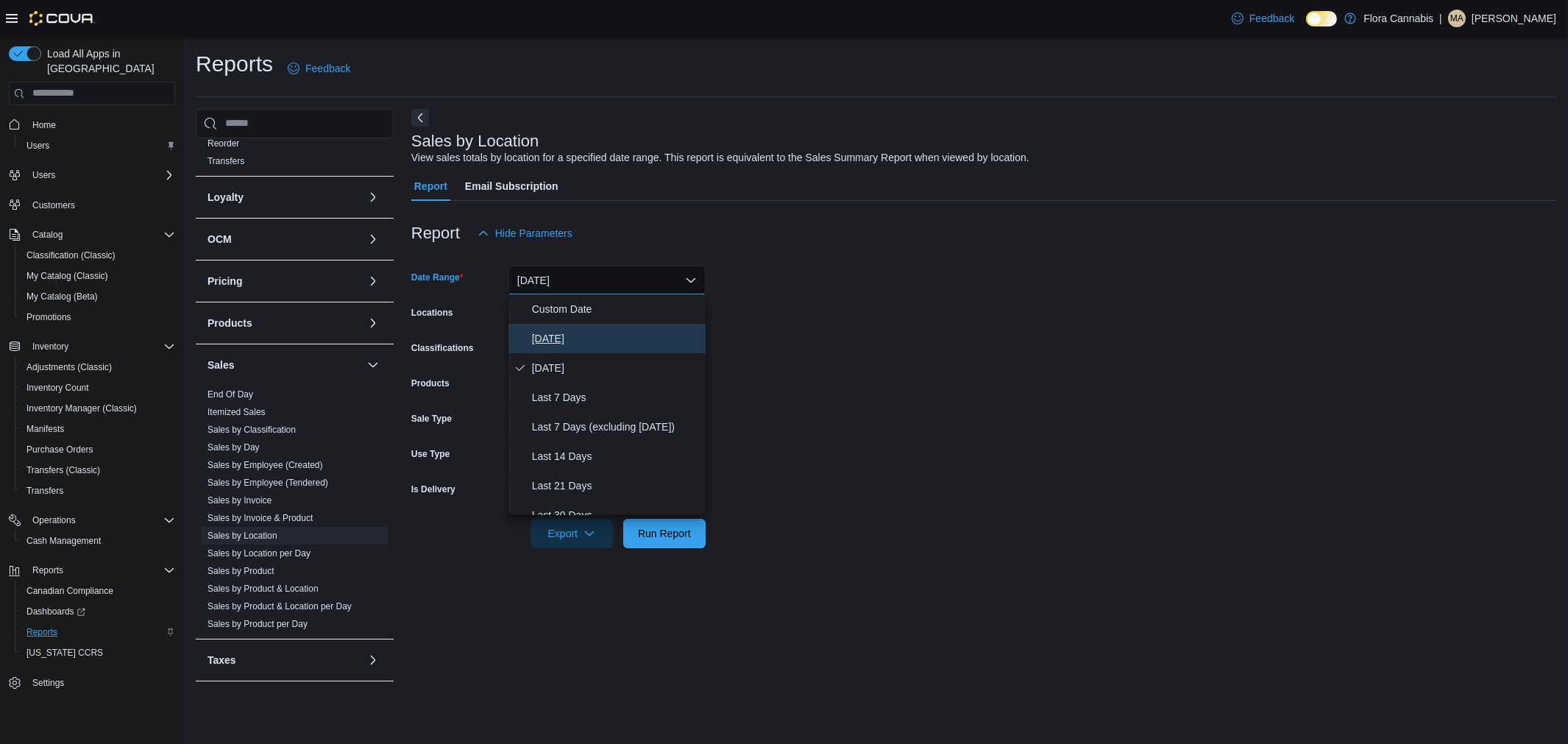
click at [581, 343] on span "[DATE]" at bounding box center [616, 338] width 168 height 18
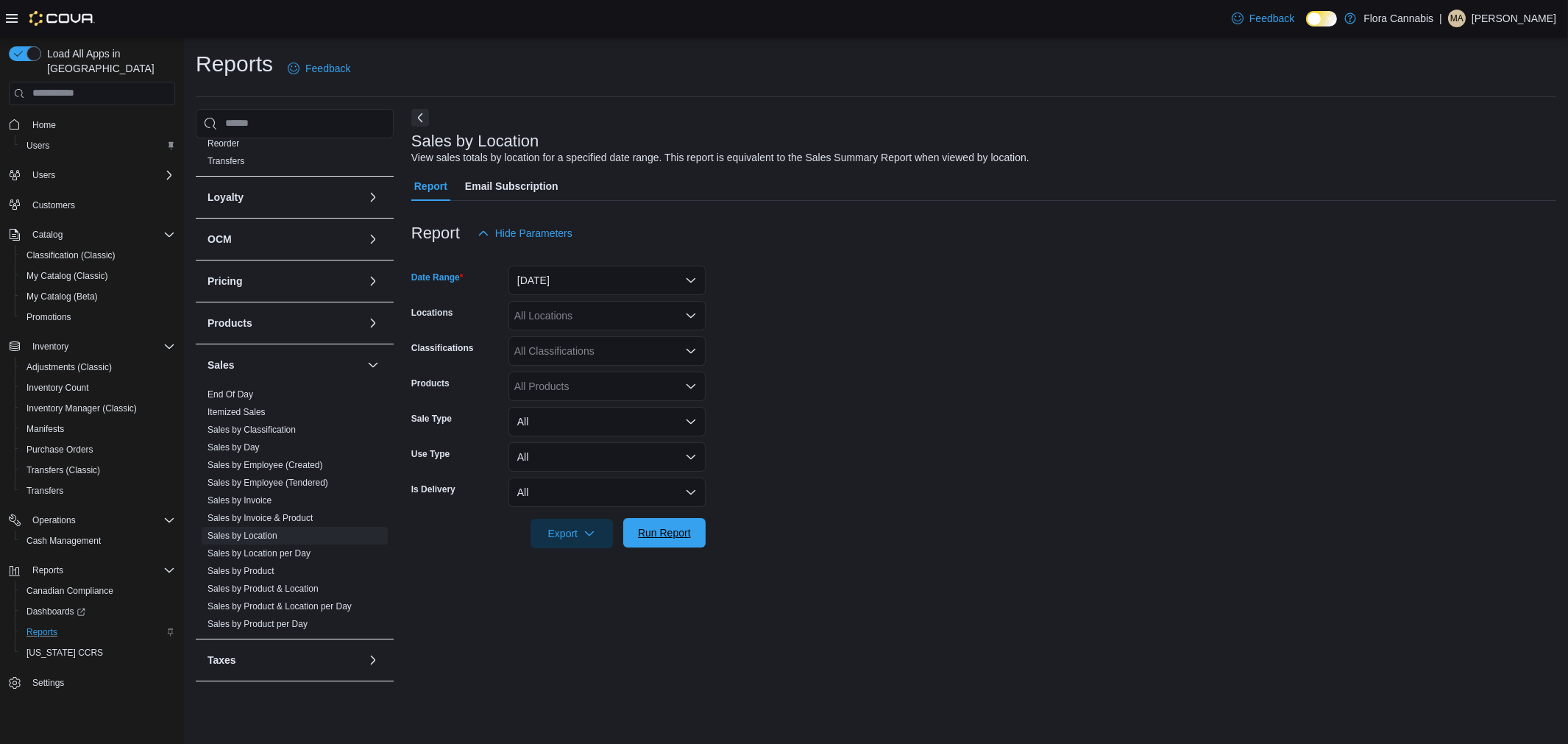
click at [671, 534] on span "Run Report" at bounding box center [664, 533] width 53 height 15
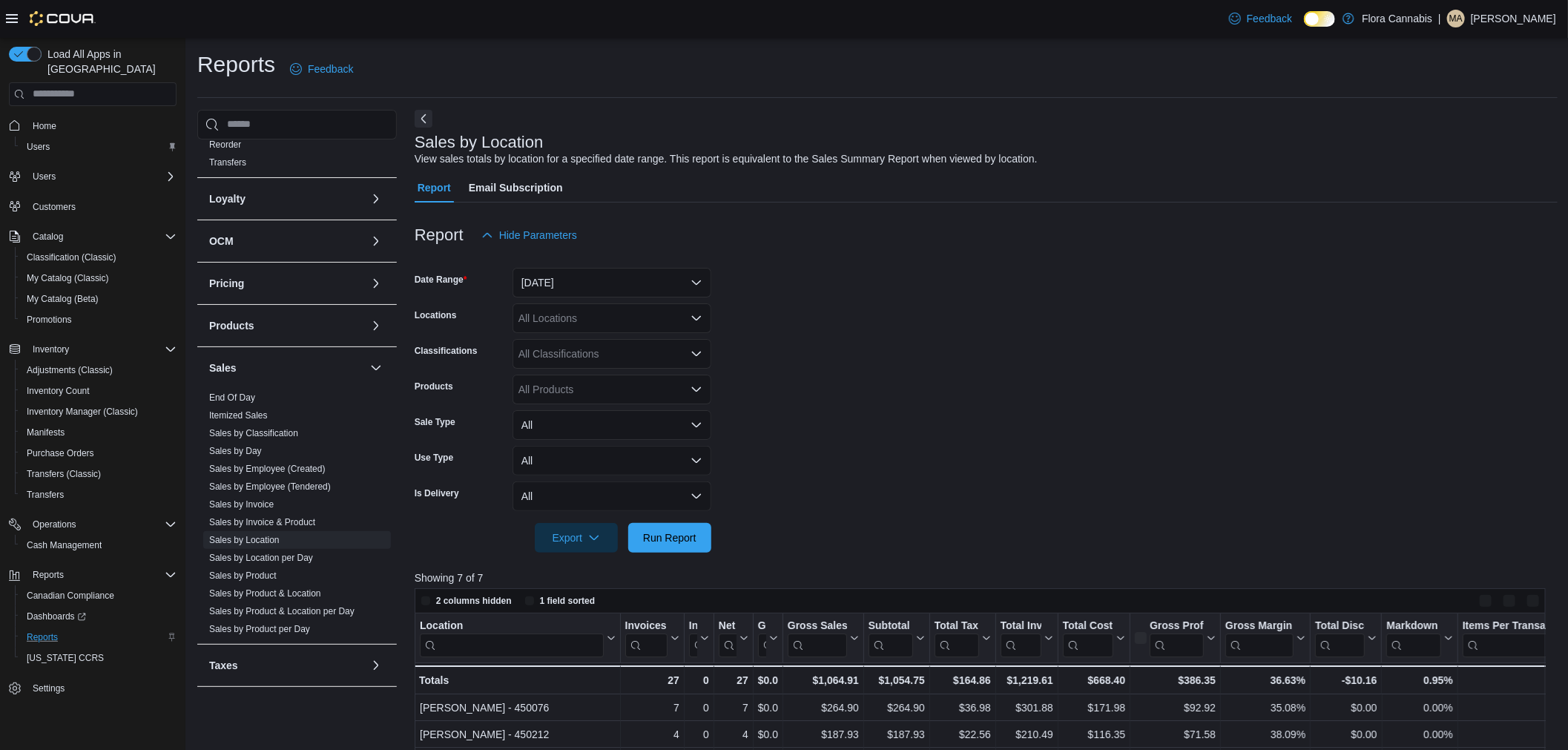
scroll to position [248, 0]
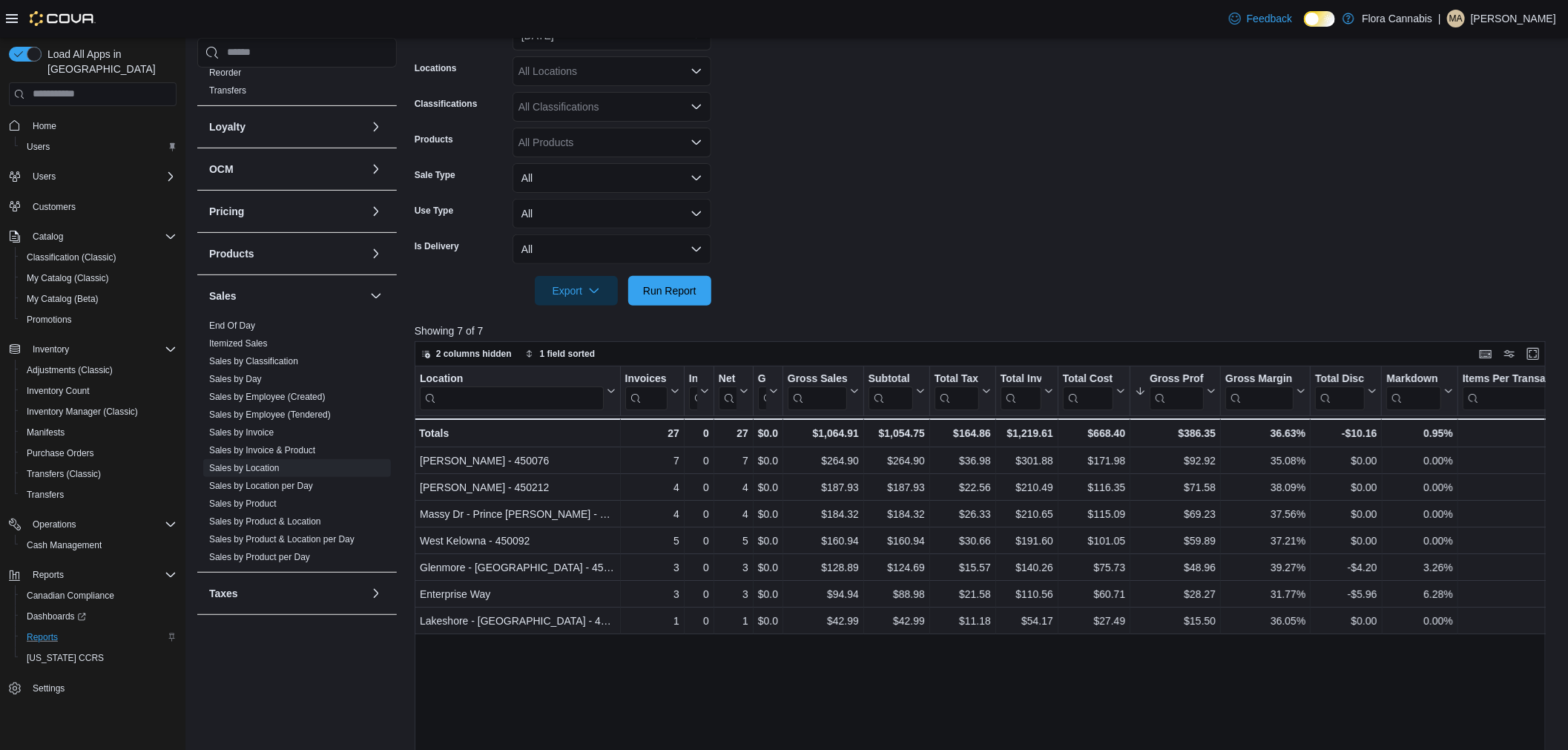
click at [1112, 681] on div "Location Click to view column header actions Invoices Sold Click to view column…" at bounding box center [986, 654] width 1143 height 575
click at [1256, 717] on div "Location Click to view column header actions Invoices Sold Click to view column…" at bounding box center [986, 654] width 1143 height 575
click at [1067, 167] on form "Date Range [DATE] Locations All Locations Classifications All Classifications P…" at bounding box center [986, 154] width 1143 height 302
click at [1173, 671] on div "Location Click to view column header actions Invoices Sold Click to view column…" at bounding box center [986, 654] width 1143 height 575
click at [972, 201] on form "Date Range [DATE] Locations All Locations Classifications All Classifications P…" at bounding box center [986, 154] width 1143 height 302
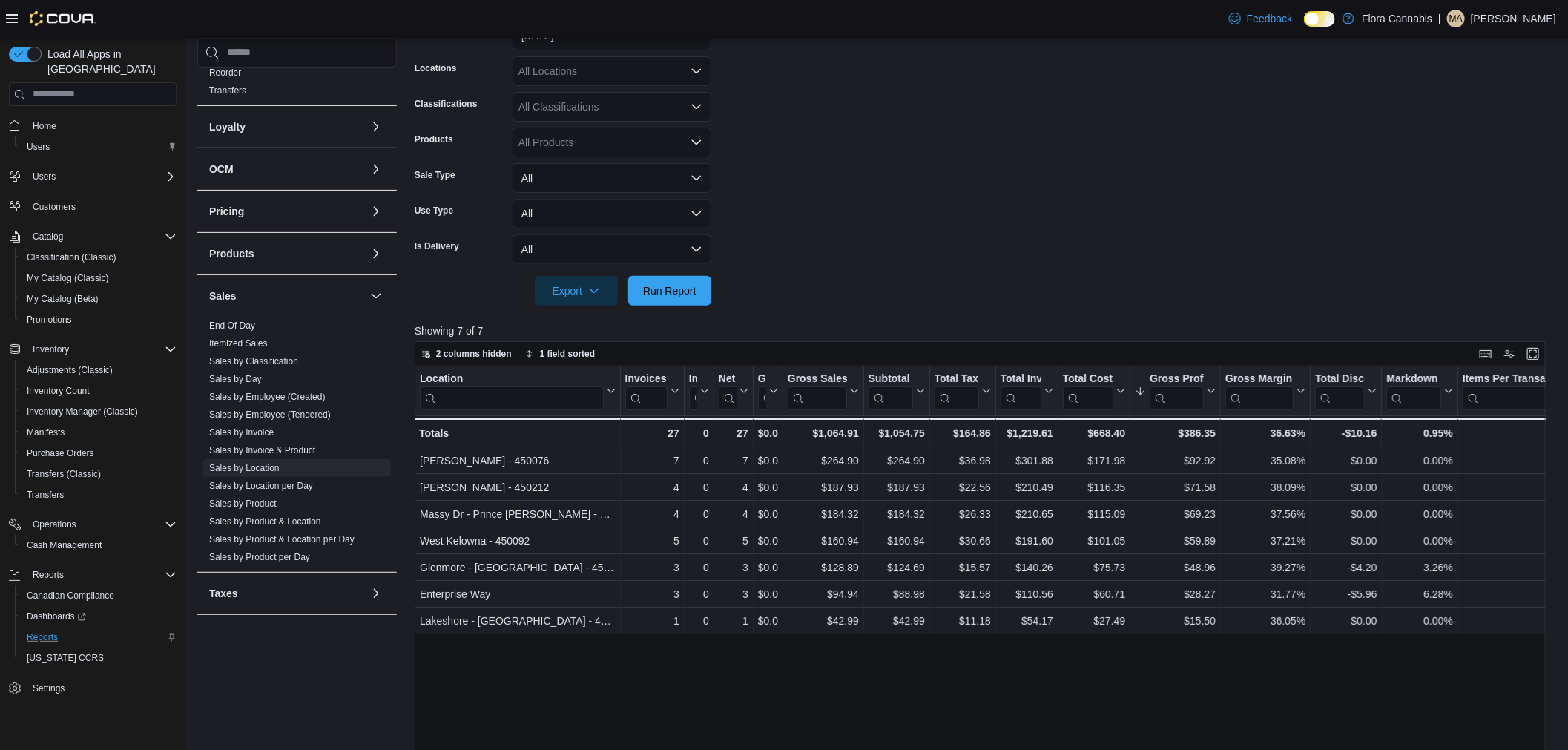
click at [968, 201] on form "Date Range [DATE] Locations All Locations Classifications All Classifications P…" at bounding box center [986, 154] width 1143 height 302
drag, startPoint x: 835, startPoint y: 177, endPoint x: 973, endPoint y: 127, distance: 146.8
click at [841, 178] on form "Date Range [DATE] Locations All Locations Classifications All Classifications P…" at bounding box center [986, 154] width 1143 height 302
click at [1160, 123] on form "Date Range [DATE] Locations All Locations Classifications All Classifications P…" at bounding box center [986, 154] width 1143 height 302
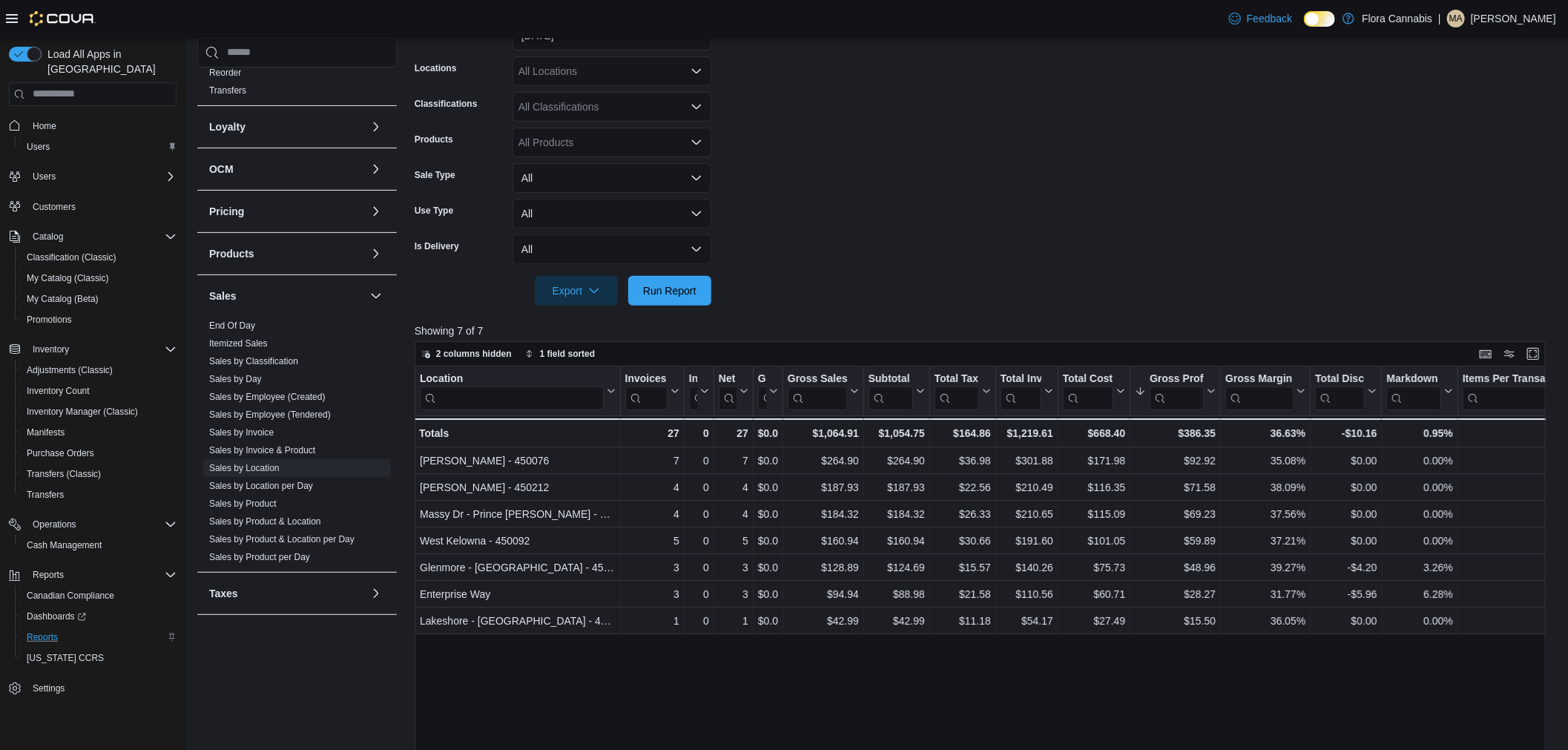
click at [1159, 124] on form "Date Range [DATE] Locations All Locations Classifications All Classifications P…" at bounding box center [986, 154] width 1143 height 302
click at [1166, 131] on form "Date Range [DATE] Locations All Locations Classifications All Classifications P…" at bounding box center [986, 154] width 1143 height 302
drag, startPoint x: 1131, startPoint y: 158, endPoint x: 1133, endPoint y: 144, distance: 14.1
click at [1133, 144] on form "Date Range [DATE] Locations All Locations Classifications All Classifications P…" at bounding box center [986, 154] width 1143 height 302
click at [1136, 156] on form "Date Range [DATE] Locations All Locations Classifications All Classifications P…" at bounding box center [986, 154] width 1143 height 302
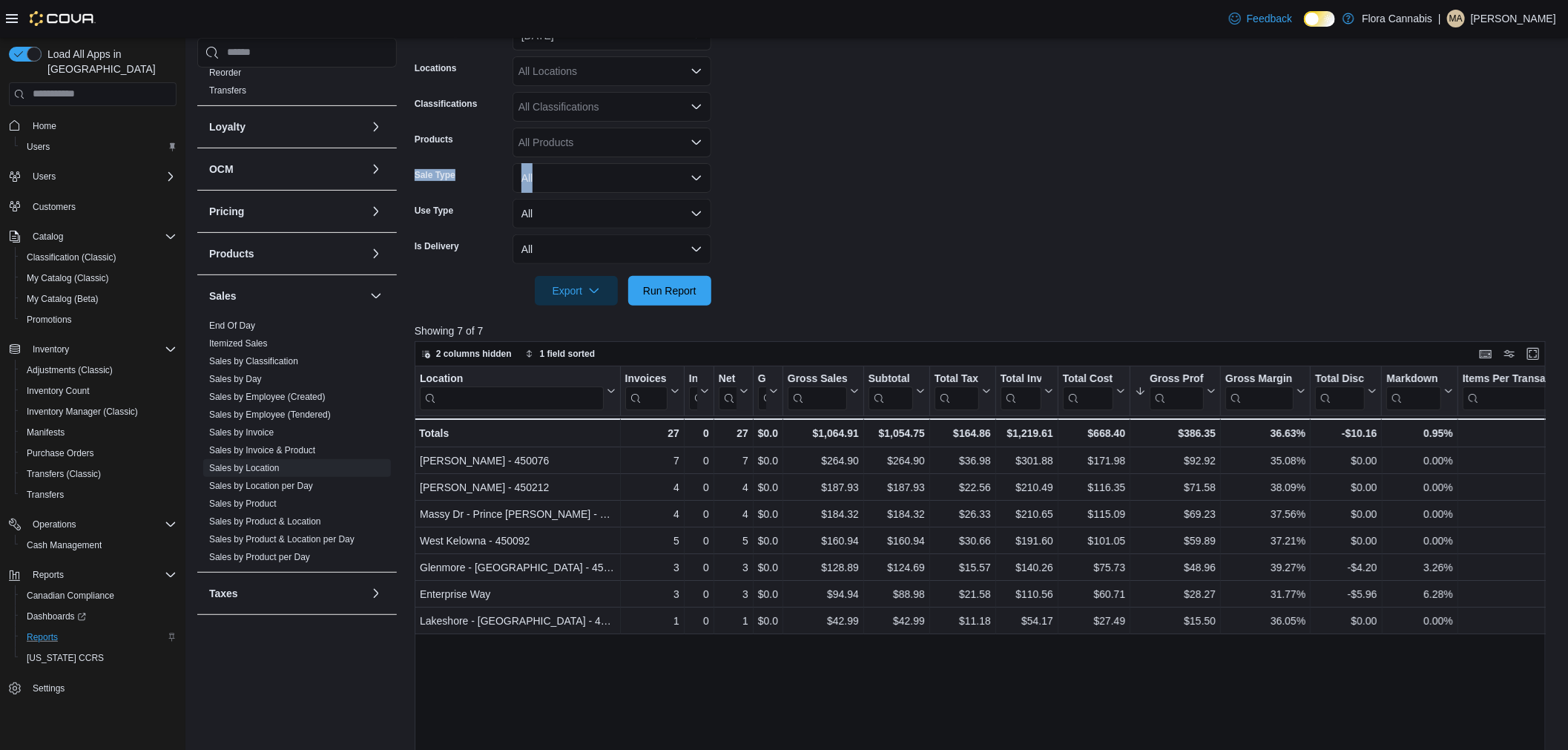
click at [1136, 154] on form "Date Range [DATE] Locations All Locations Classifications All Classifications P…" at bounding box center [986, 154] width 1143 height 302
click at [1070, 168] on form "Date Range [DATE] Locations All Locations Classifications All Classifications P…" at bounding box center [986, 154] width 1143 height 302
click at [870, 153] on form "Date Range [DATE] Locations All Locations Classifications All Classifications P…" at bounding box center [986, 154] width 1143 height 302
click at [888, 154] on form "Date Range [DATE] Locations All Locations Classifications All Classifications P…" at bounding box center [986, 154] width 1143 height 302
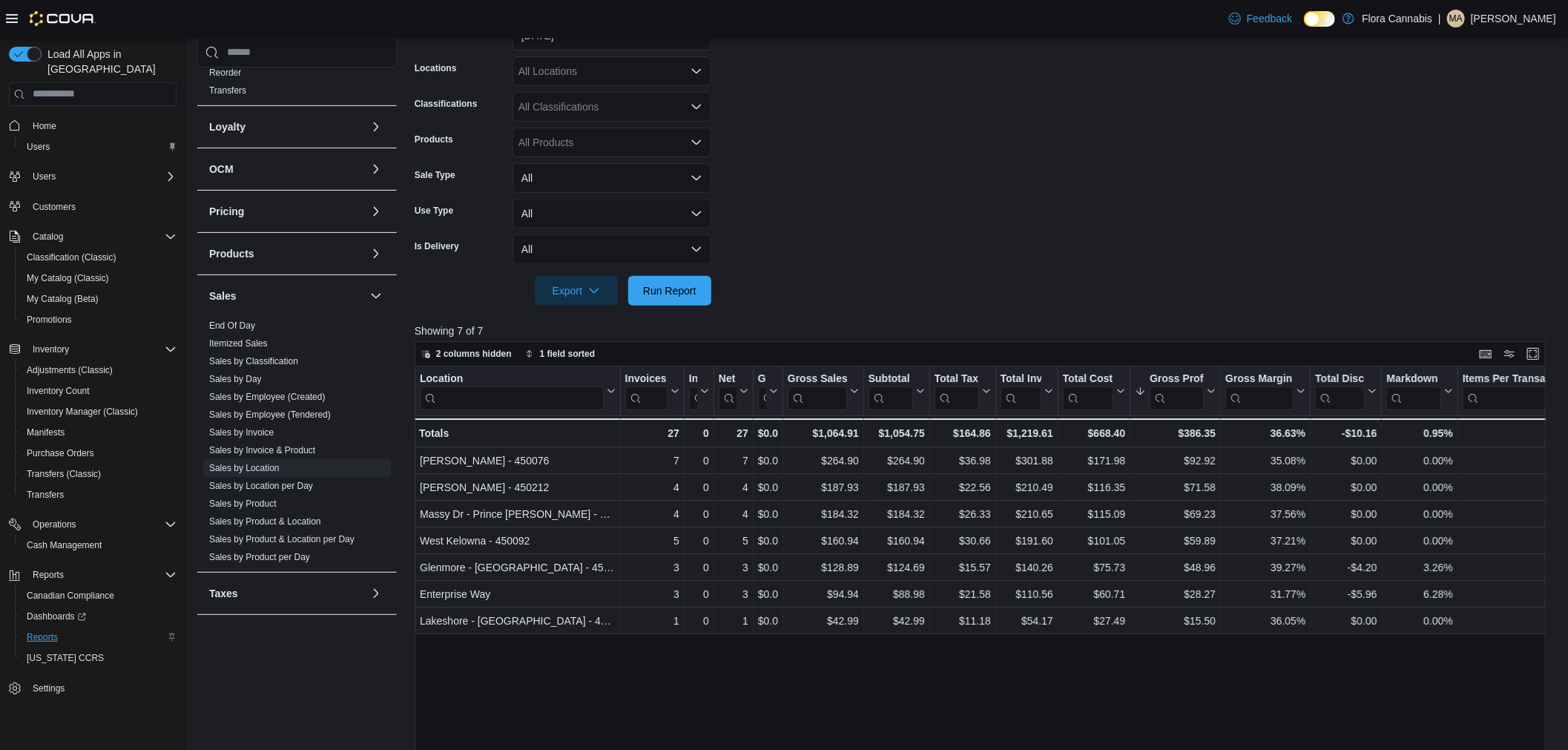
click at [888, 155] on form "Date Range [DATE] Locations All Locations Classifications All Classifications P…" at bounding box center [986, 154] width 1143 height 302
click at [671, 180] on button "All" at bounding box center [612, 178] width 199 height 30
click at [813, 169] on form "Date Range [DATE] Locations All Locations Classifications All Classifications P…" at bounding box center [986, 154] width 1143 height 302
click at [808, 173] on form "Date Range [DATE] Locations All Locations Classifications All Classifications P…" at bounding box center [986, 154] width 1143 height 302
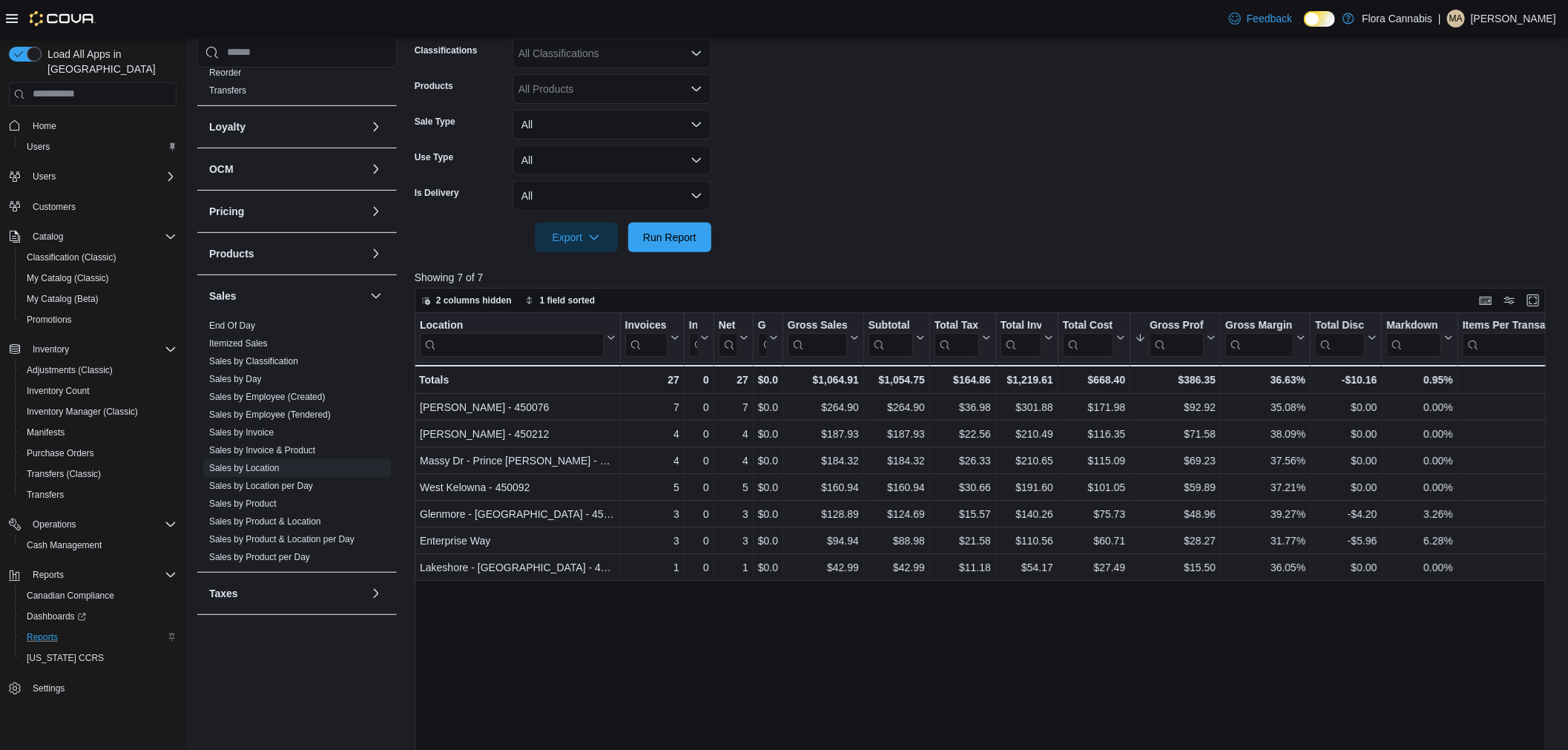
scroll to position [329, 0]
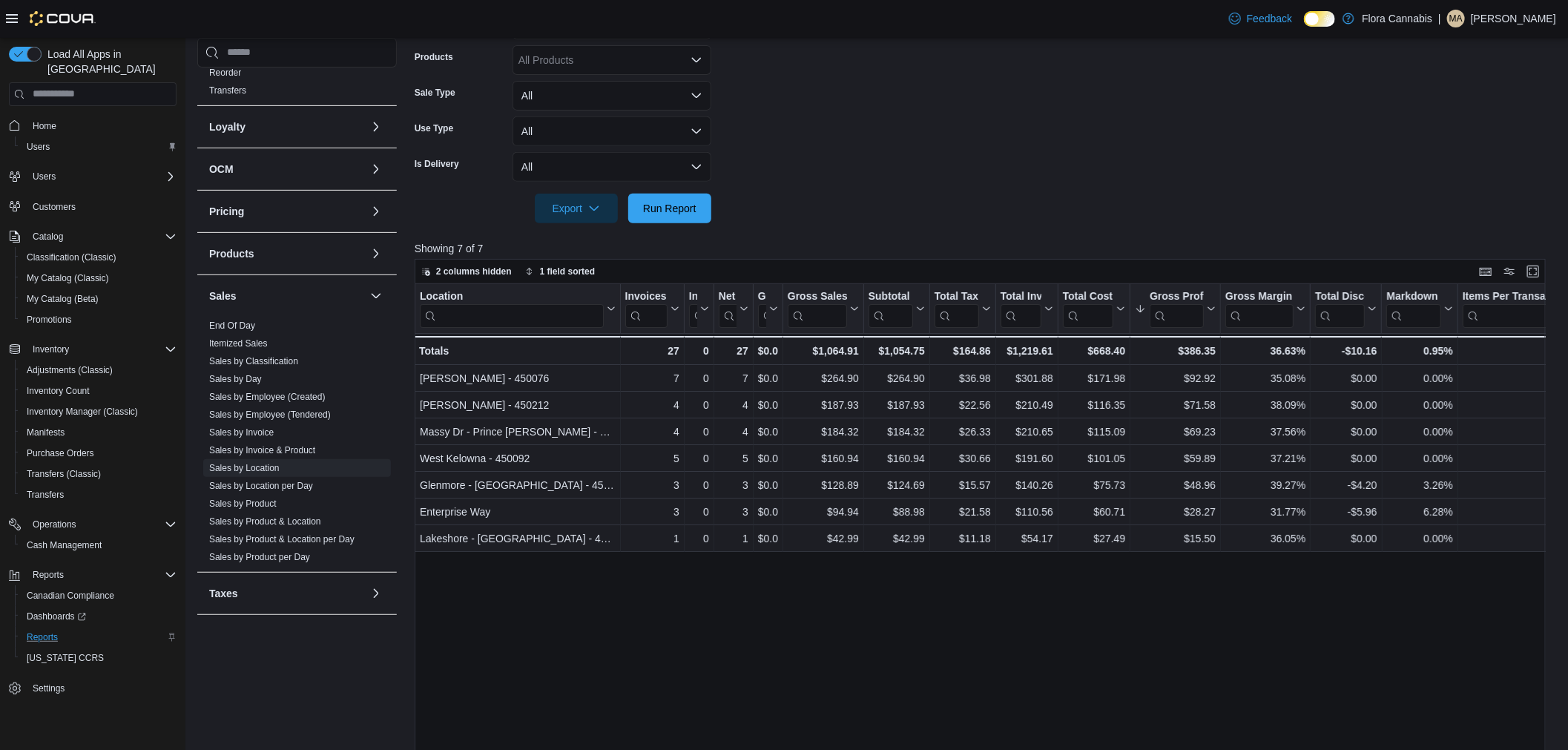
click at [810, 121] on form "Date Range [DATE] Locations All Locations Classifications All Classifications P…" at bounding box center [986, 72] width 1143 height 302
click at [928, 167] on form "Date Range [DATE] Locations All Locations Classifications All Classifications P…" at bounding box center [986, 72] width 1143 height 302
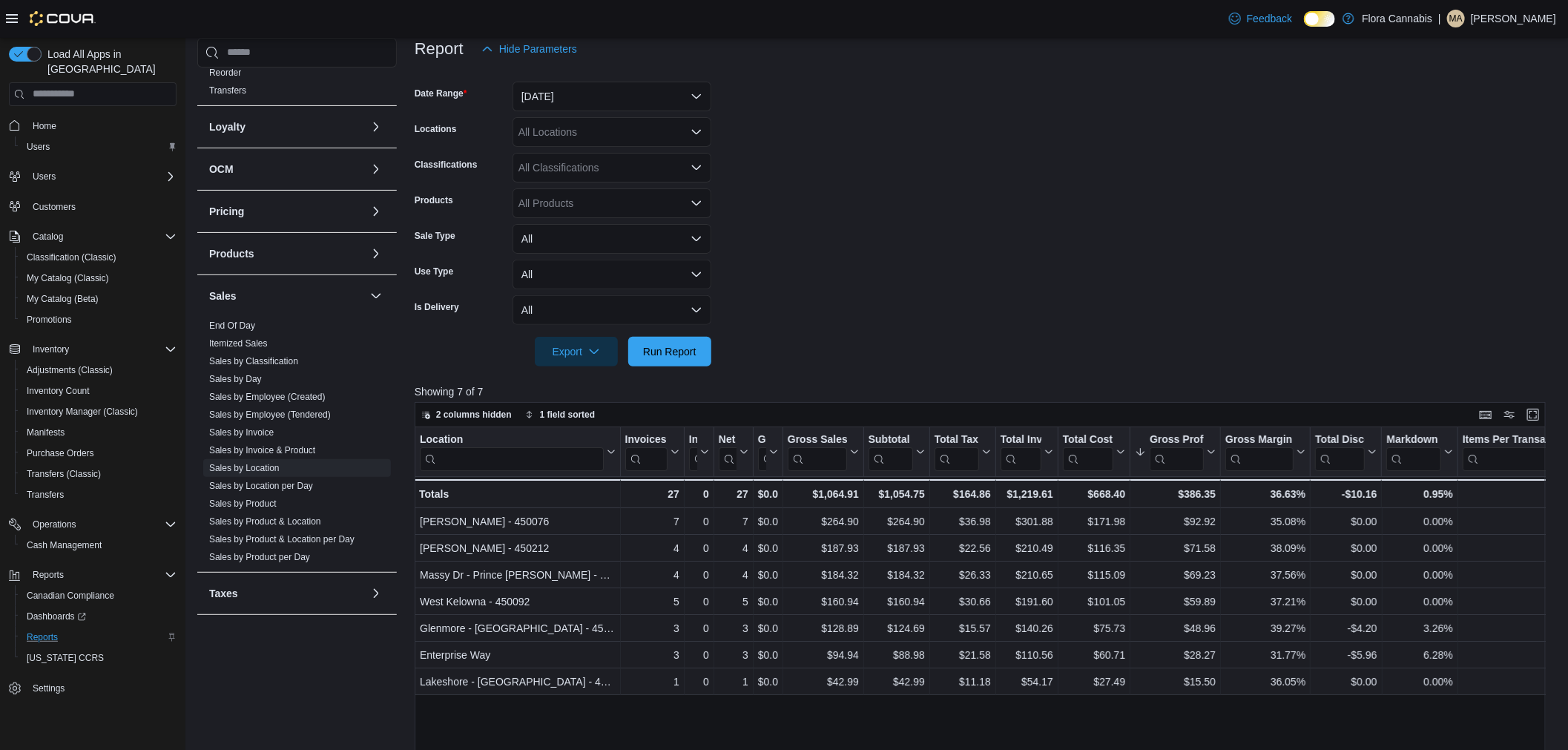
scroll to position [165, 0]
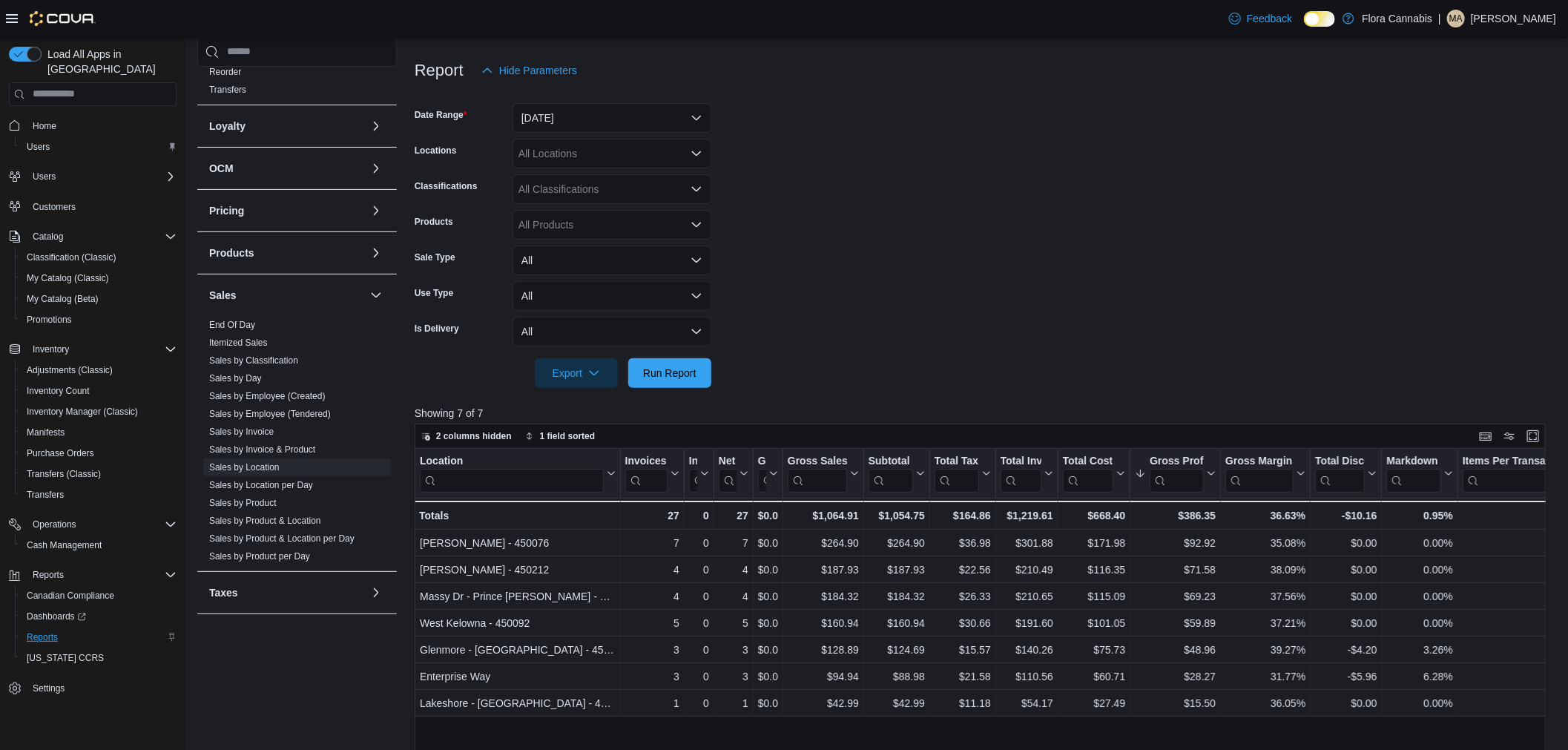
drag, startPoint x: 933, startPoint y: 178, endPoint x: 884, endPoint y: 151, distance: 55.9
click at [885, 163] on form "Date Range [DATE] Locations All Locations Classifications All Classifications P…" at bounding box center [986, 236] width 1143 height 302
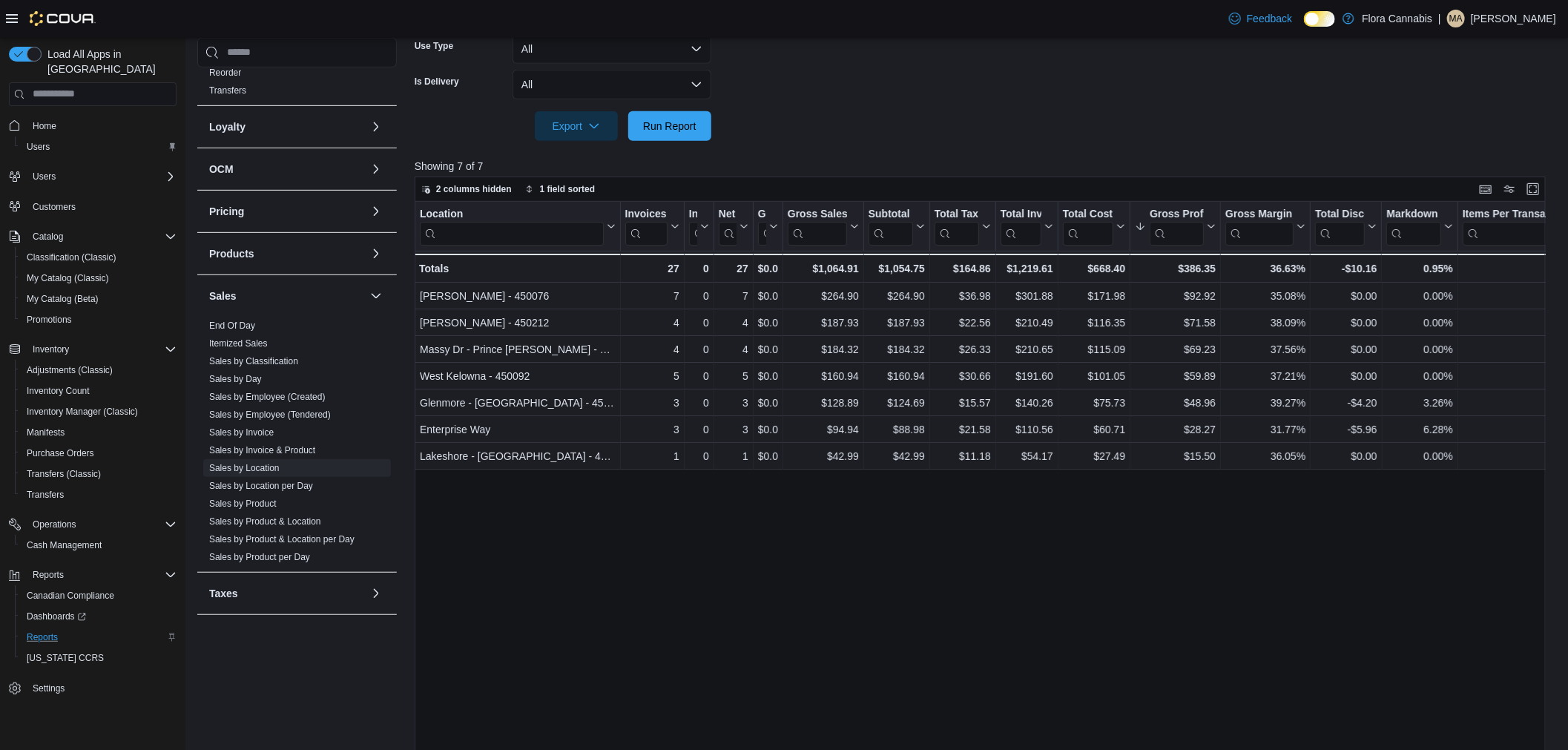
scroll to position [0, 0]
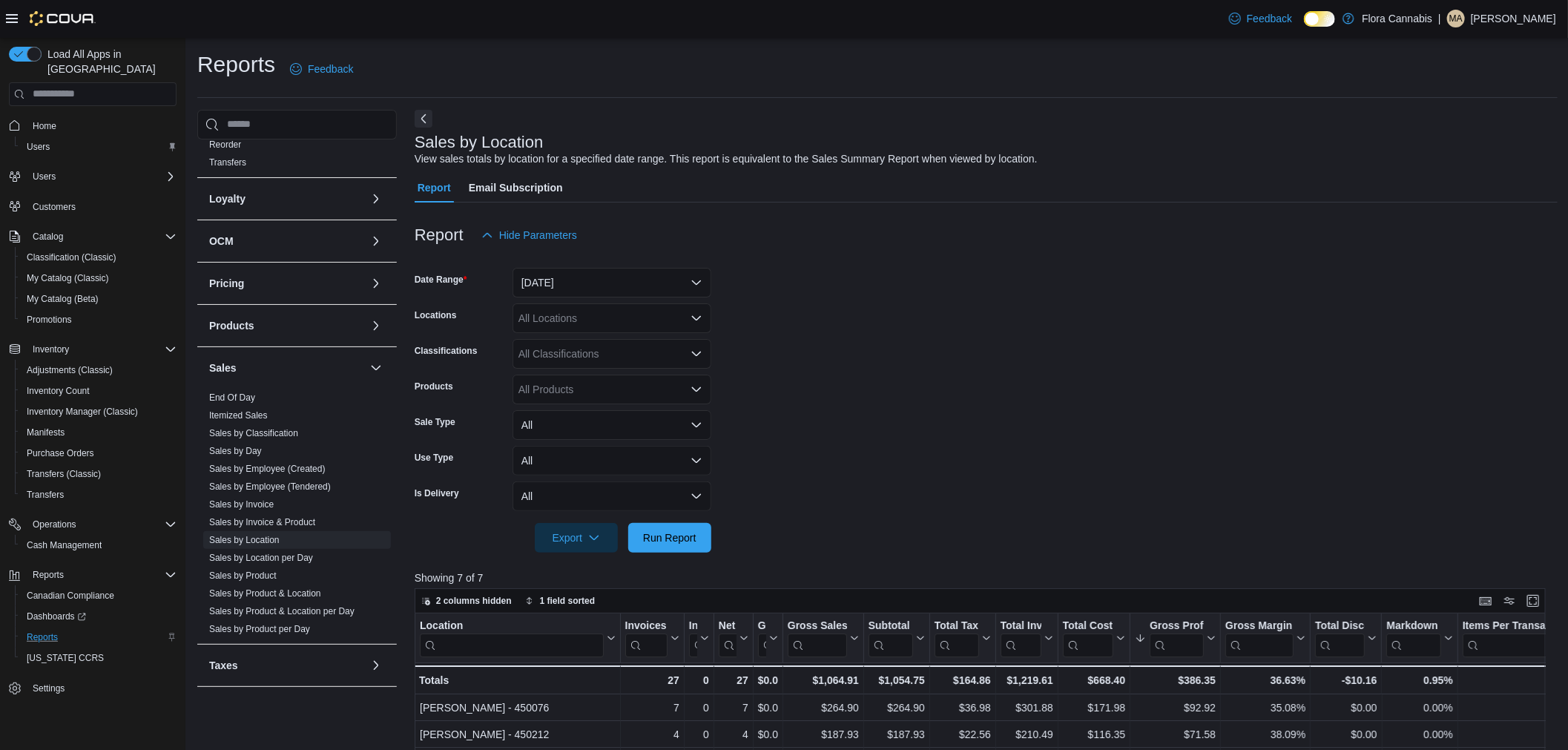
drag, startPoint x: 976, startPoint y: 234, endPoint x: 1019, endPoint y: 226, distance: 43.7
click at [1014, 232] on div "Report Hide Parameters" at bounding box center [986, 235] width 1143 height 30
click at [910, 209] on div at bounding box center [986, 211] width 1143 height 18
click at [831, 228] on div "Report Hide Parameters" at bounding box center [986, 235] width 1143 height 30
click at [716, 215] on div at bounding box center [986, 211] width 1143 height 18
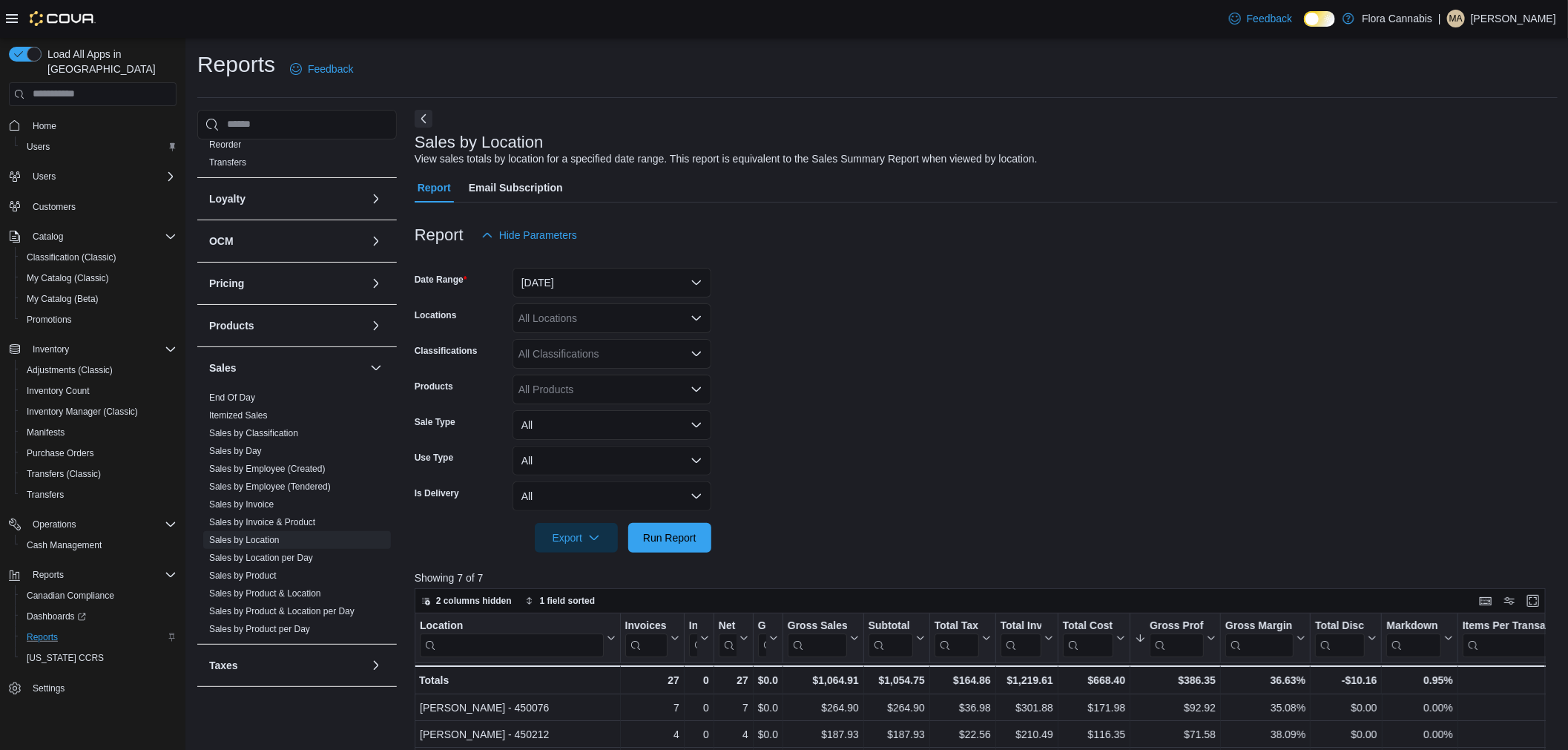
click at [826, 223] on div "Report Hide Parameters" at bounding box center [986, 235] width 1143 height 30
click at [840, 226] on div "Report Hide Parameters" at bounding box center [986, 235] width 1143 height 30
click at [840, 225] on div "Report Hide Parameters" at bounding box center [986, 235] width 1143 height 30
drag, startPoint x: 829, startPoint y: 241, endPoint x: 848, endPoint y: 228, distance: 23.0
click at [831, 241] on div "Report Hide Parameters" at bounding box center [986, 235] width 1143 height 30
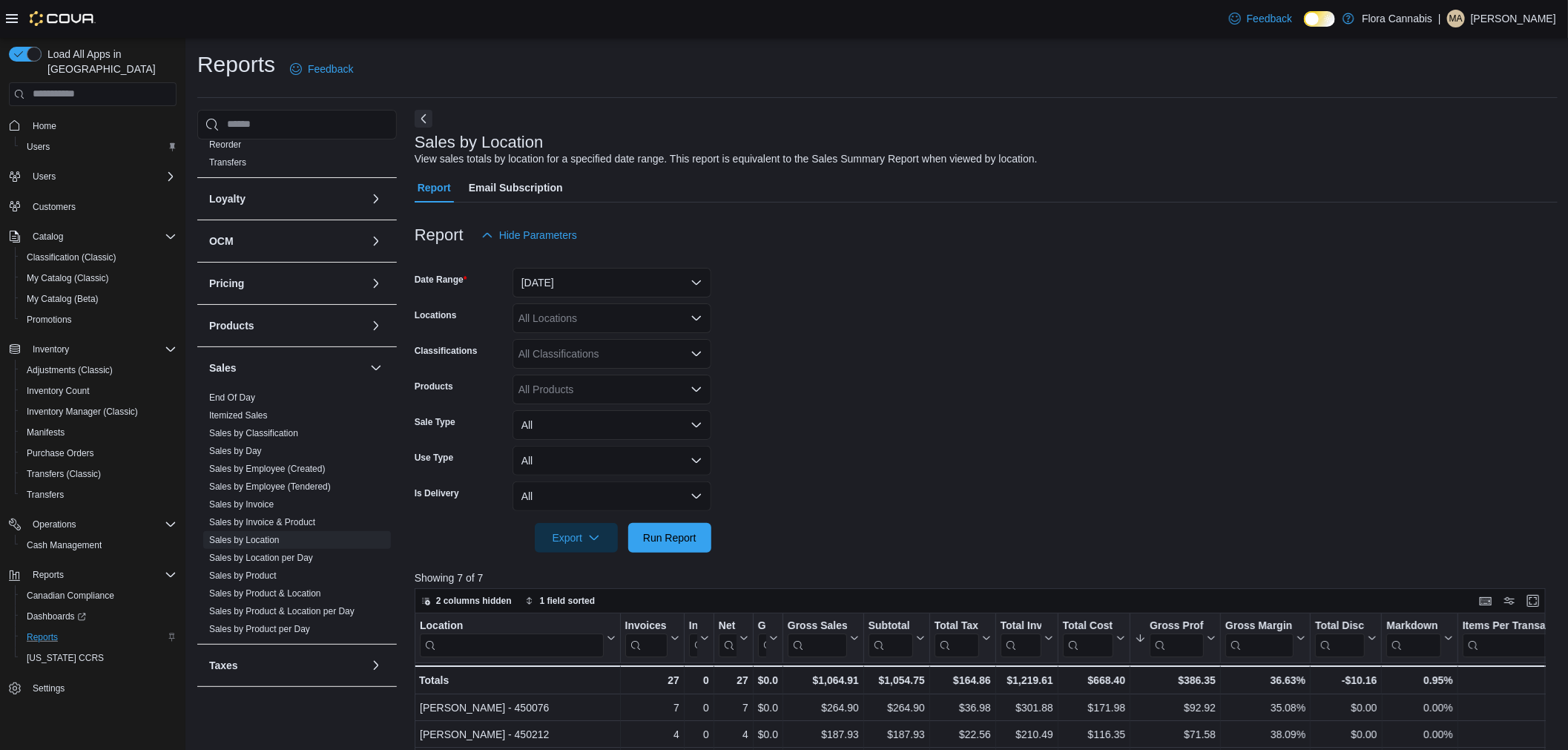
click at [848, 229] on div "Report Hide Parameters" at bounding box center [986, 235] width 1143 height 30
click at [817, 226] on div "Report Hide Parameters" at bounding box center [986, 235] width 1143 height 30
click at [817, 214] on div at bounding box center [986, 211] width 1143 height 18
click at [932, 234] on div "Report Hide Parameters" at bounding box center [986, 235] width 1143 height 30
click at [935, 233] on div "Report Hide Parameters" at bounding box center [986, 235] width 1143 height 30
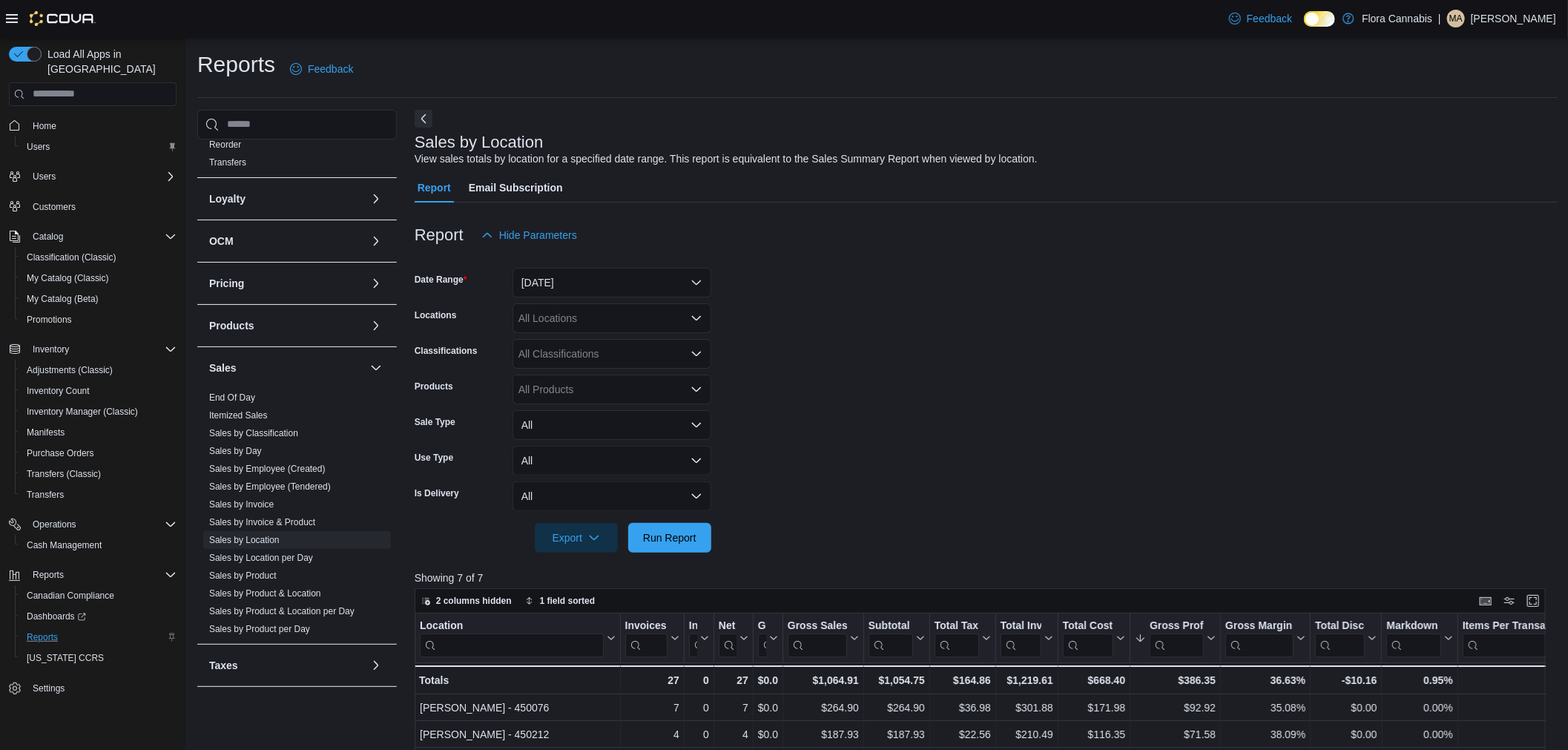
click at [935, 233] on div "Report Hide Parameters" at bounding box center [986, 235] width 1143 height 30
click at [810, 256] on div at bounding box center [986, 259] width 1143 height 18
click at [820, 265] on div at bounding box center [986, 259] width 1143 height 18
click at [1333, 361] on form "Date Range [DATE] Locations All Locations Classifications All Classifications P…" at bounding box center [986, 401] width 1143 height 302
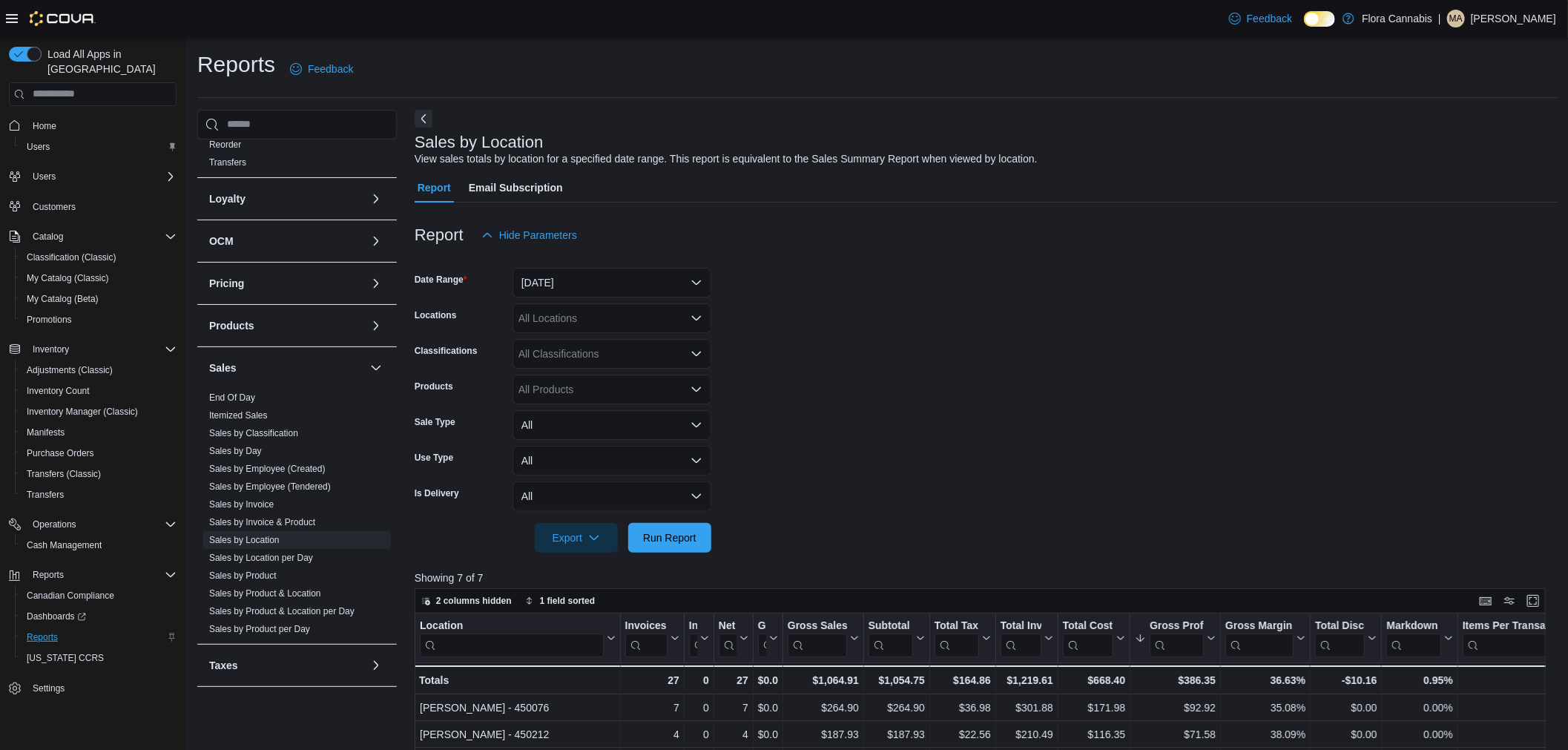
click at [1309, 364] on form "Date Range [DATE] Locations All Locations Classifications All Classifications P…" at bounding box center [986, 401] width 1143 height 302
drag, startPoint x: 1242, startPoint y: 344, endPoint x: 1092, endPoint y: 321, distance: 151.8
click at [1242, 342] on form "Date Range [DATE] Locations All Locations Classifications All Classifications P…" at bounding box center [986, 401] width 1143 height 302
click at [992, 362] on form "Date Range [DATE] Locations All Locations Classifications All Classifications P…" at bounding box center [986, 401] width 1143 height 302
drag, startPoint x: 968, startPoint y: 347, endPoint x: 969, endPoint y: 335, distance: 12.0
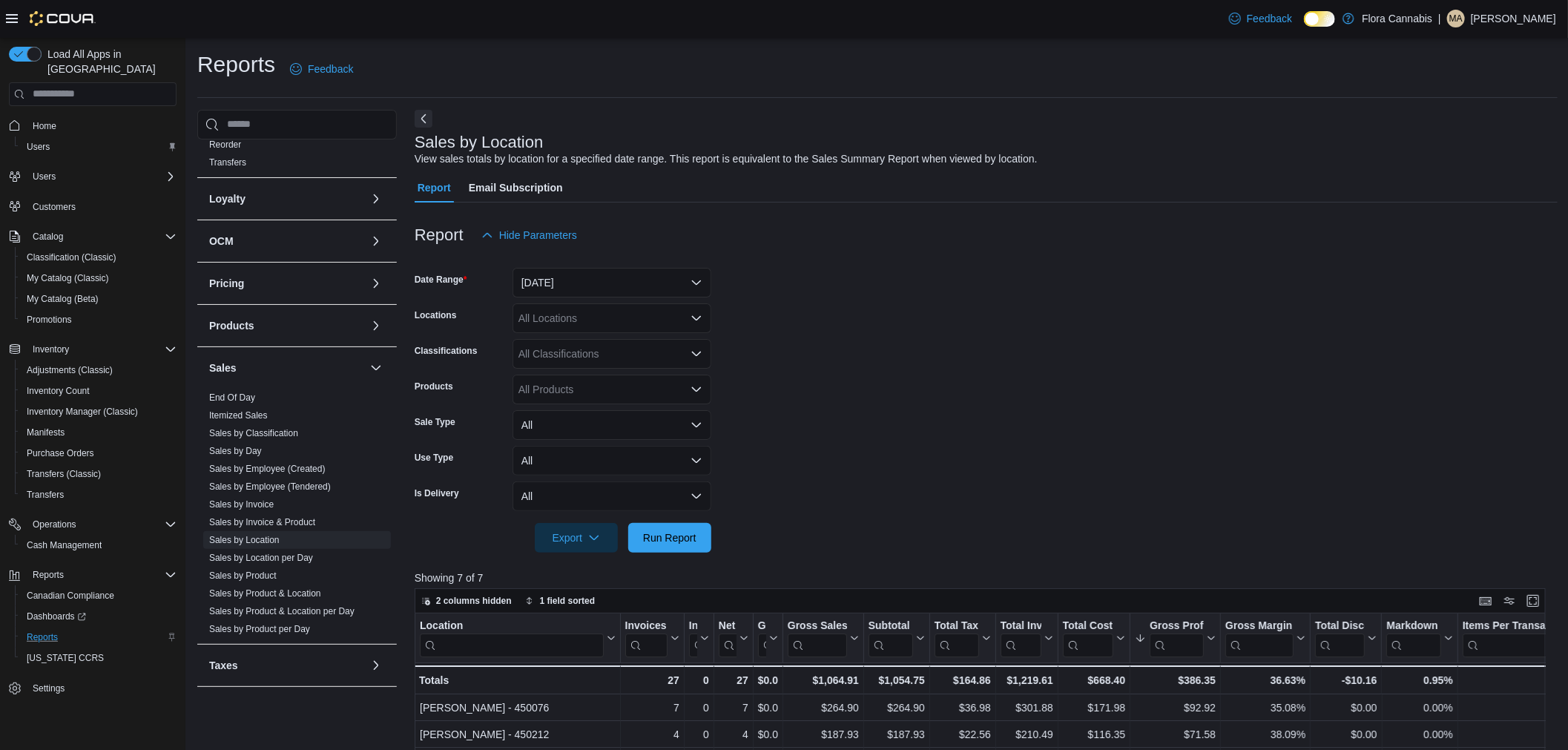
click at [968, 339] on form "Date Range [DATE] Locations All Locations Classifications All Classifications P…" at bounding box center [986, 401] width 1143 height 302
click at [958, 328] on form "Date Range [DATE] Locations All Locations Classifications All Classifications P…" at bounding box center [986, 401] width 1143 height 302
click at [1144, 138] on div "Sales by Location View sales totals by location for a specified date range. Thi…" at bounding box center [982, 151] width 1136 height 33
click at [1147, 167] on div "Sales by Location View sales totals by location for a specified date range. Thi…" at bounding box center [986, 649] width 1143 height 1078
drag, startPoint x: 1169, startPoint y: 165, endPoint x: 1169, endPoint y: 154, distance: 11.0
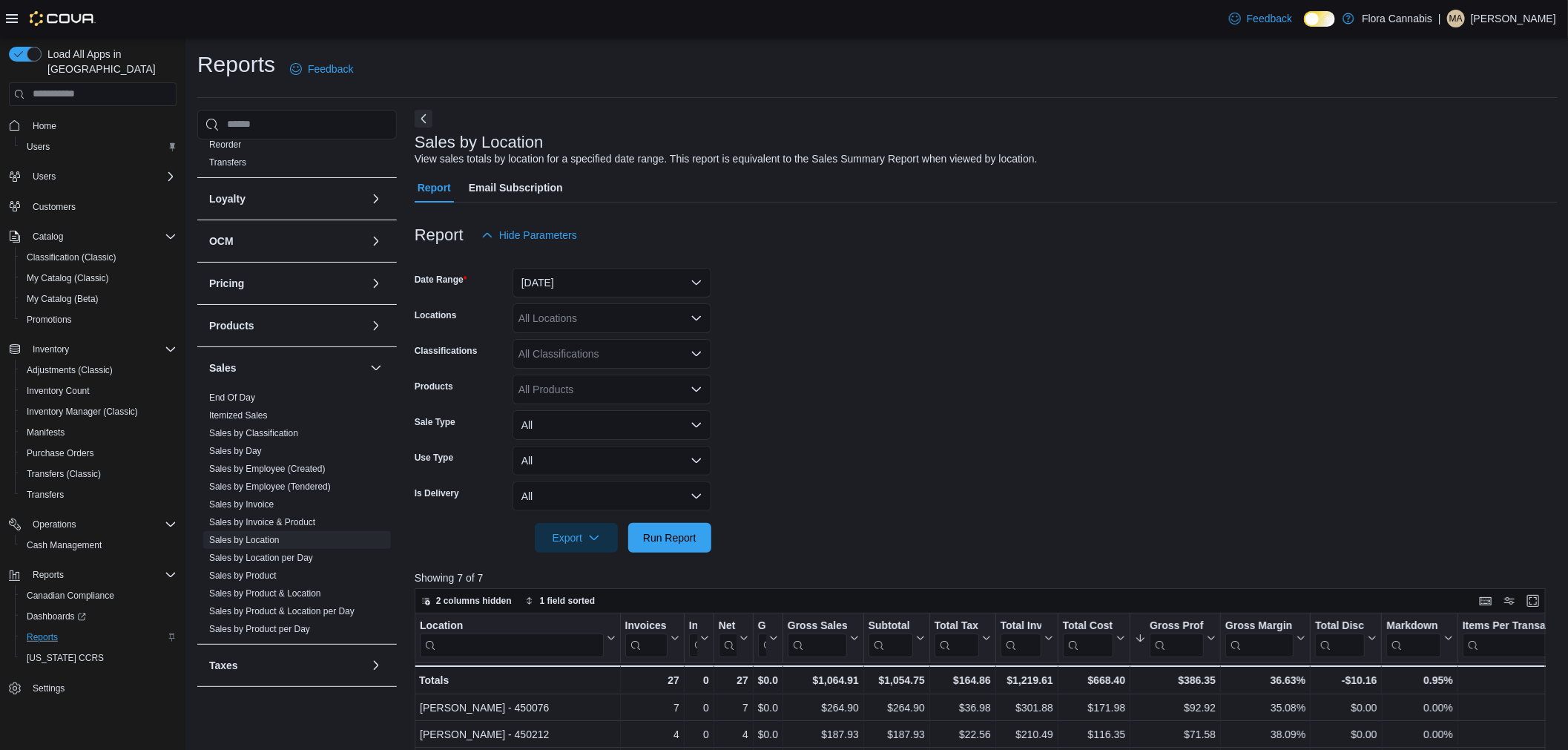
click at [1169, 159] on div "Sales by Location View sales totals by location for a specified date range. Thi…" at bounding box center [982, 151] width 1136 height 33
click at [1337, 141] on div "Sales by Location View sales totals by location for a specified date range. Thi…" at bounding box center [982, 151] width 1136 height 33
click at [1274, 170] on div "Sales by Location View sales totals by location for a specified date range. Thi…" at bounding box center [986, 649] width 1143 height 1078
click at [1137, 224] on div "Report Hide Parameters" at bounding box center [986, 235] width 1143 height 30
click at [927, 430] on form "Date Range [DATE] Locations All Locations Classifications All Classifications P…" at bounding box center [986, 401] width 1143 height 302
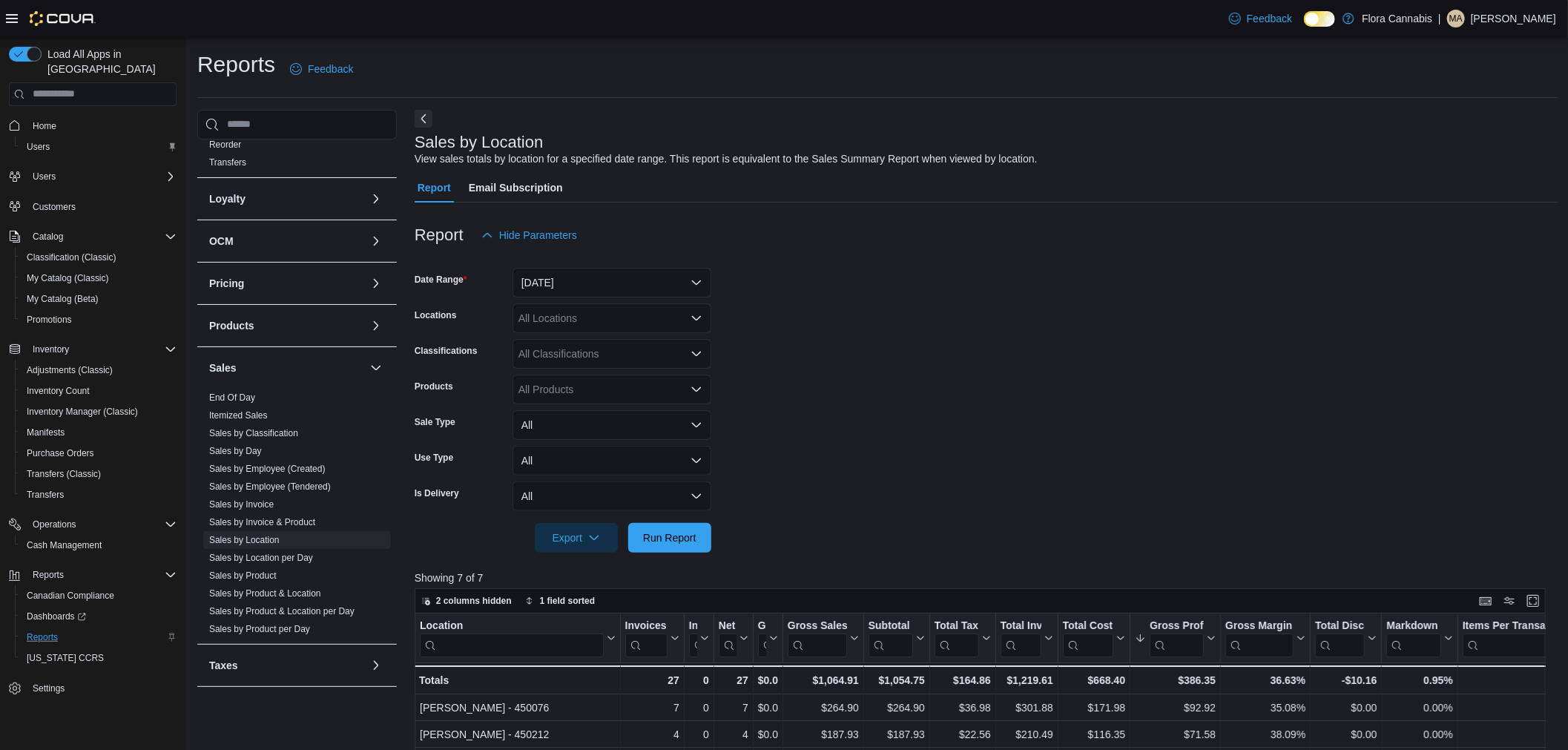
click at [927, 430] on form "Date Range [DATE] Locations All Locations Classifications All Classifications P…" at bounding box center [986, 401] width 1143 height 302
click at [929, 433] on form "Date Range [DATE] Locations All Locations Classifications All Classifications P…" at bounding box center [986, 401] width 1143 height 302
click at [931, 433] on form "Date Range [DATE] Locations All Locations Classifications All Classifications P…" at bounding box center [986, 401] width 1143 height 302
click at [935, 436] on form "Date Range [DATE] Locations All Locations Classifications All Classifications P…" at bounding box center [986, 401] width 1143 height 302
click at [969, 396] on form "Date Range [DATE] Locations All Locations Classifications All Classifications P…" at bounding box center [986, 401] width 1143 height 302
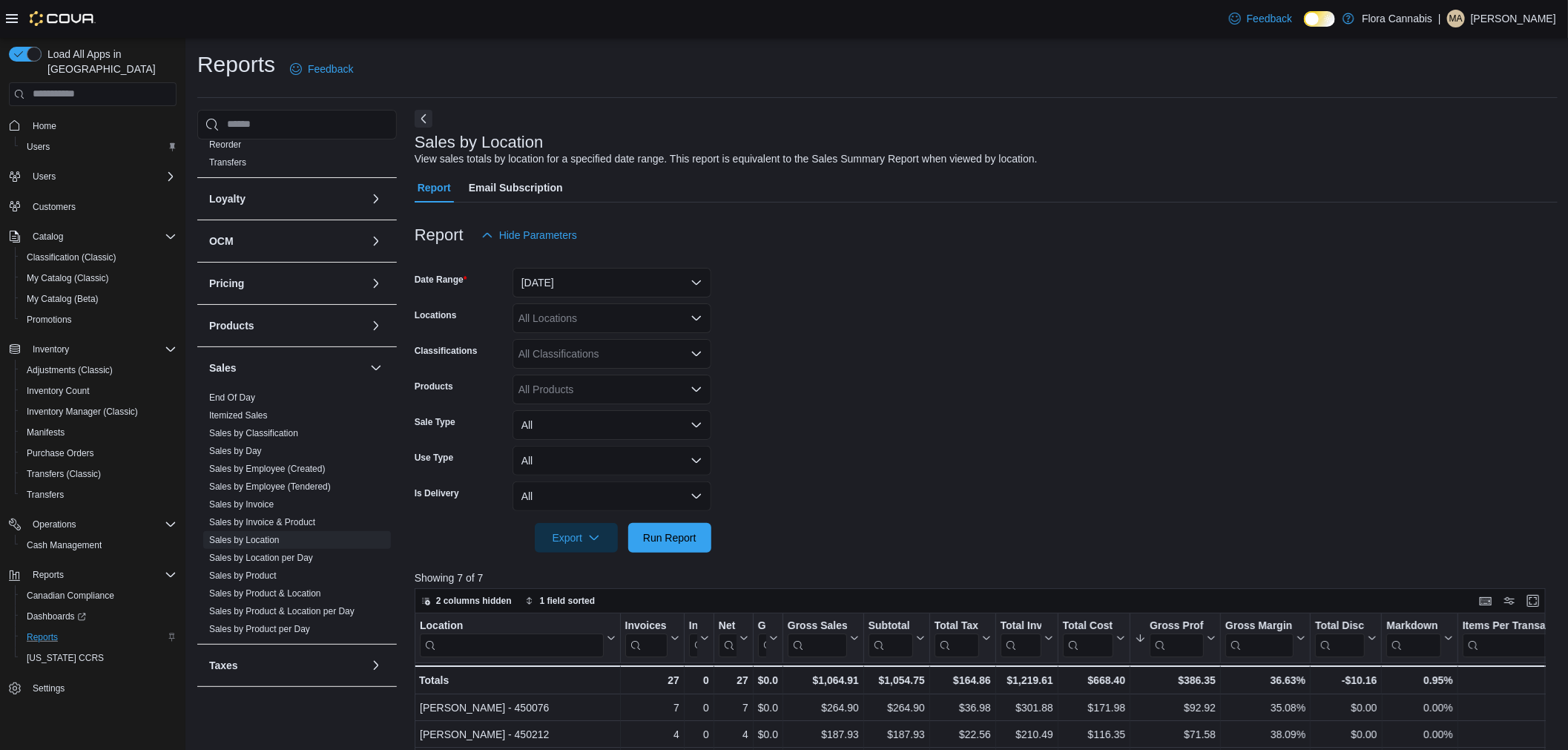
click at [966, 403] on form "Date Range [DATE] Locations All Locations Classifications All Classifications P…" at bounding box center [986, 401] width 1143 height 302
click at [958, 386] on form "Date Range [DATE] Locations All Locations Classifications All Classifications P…" at bounding box center [986, 401] width 1143 height 302
click at [812, 237] on div "Report Hide Parameters" at bounding box center [986, 235] width 1143 height 30
click at [798, 231] on div "Report Hide Parameters" at bounding box center [986, 235] width 1143 height 30
drag, startPoint x: 798, startPoint y: 231, endPoint x: 810, endPoint y: 253, distance: 25.1
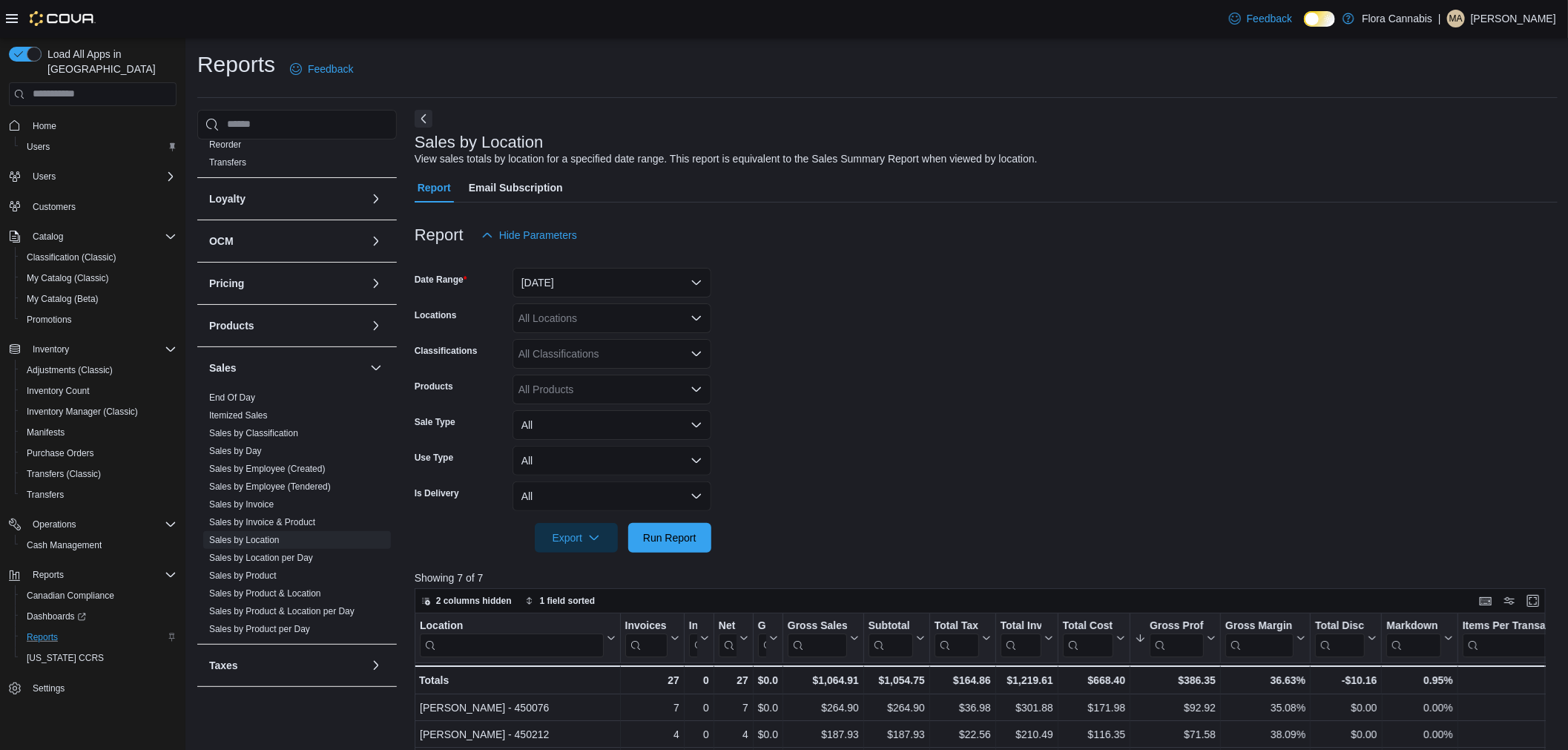
click at [805, 255] on div "Report Hide Parameters Date Range [DATE] Locations All Locations Classification…" at bounding box center [986, 696] width 1143 height 986
click at [803, 247] on div "Report Hide Parameters" at bounding box center [986, 235] width 1143 height 30
click at [1125, 319] on form "Date Range [DATE] Locations All Locations Classifications All Classifications P…" at bounding box center [986, 401] width 1143 height 302
click at [752, 304] on form "Date Range [DATE] Locations All Locations Classifications All Classifications P…" at bounding box center [986, 401] width 1143 height 302
click at [702, 284] on button "[DATE]" at bounding box center [612, 283] width 199 height 30
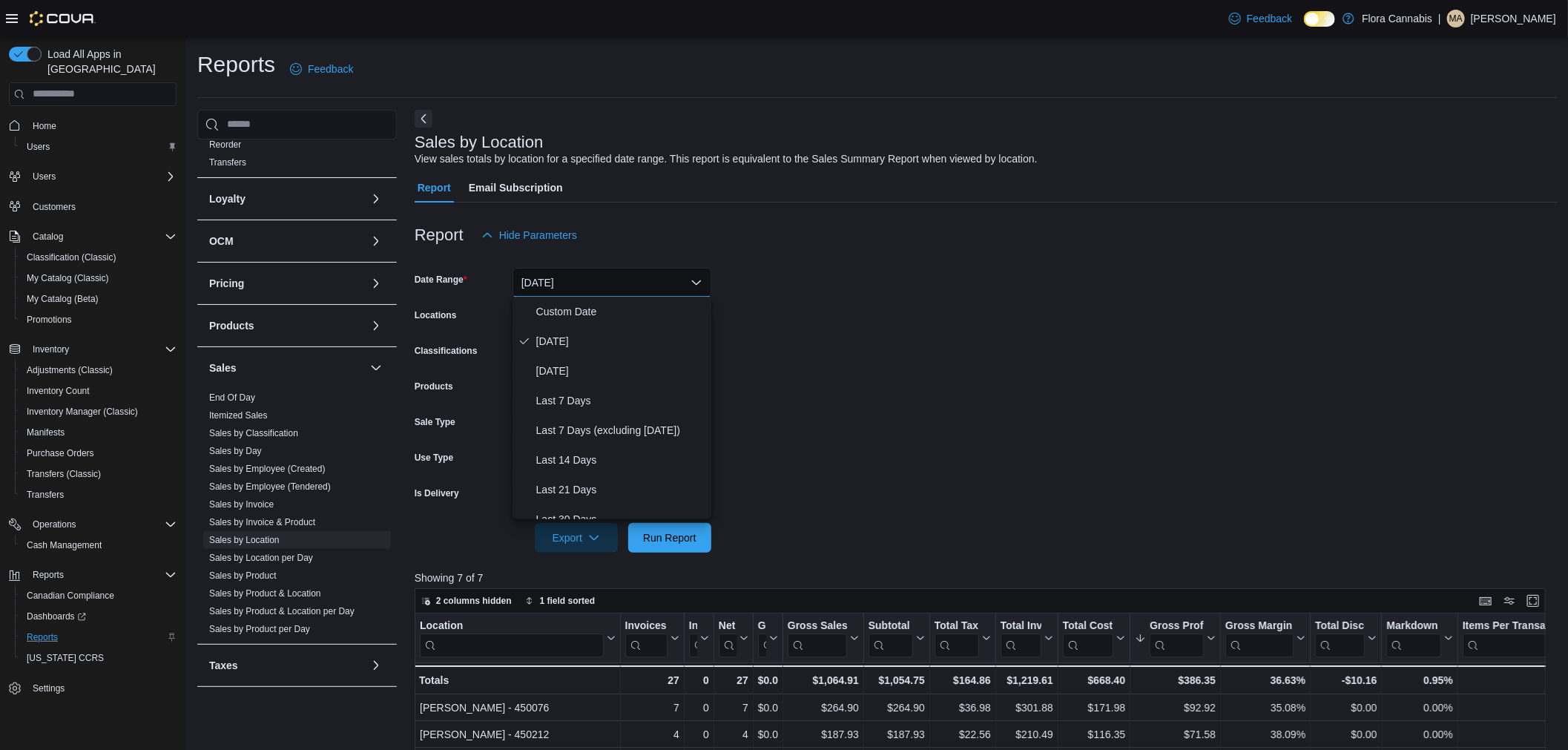
click at [754, 273] on form "Date Range [DATE] Locations All Locations Classifications All Classifications P…" at bounding box center [986, 401] width 1143 height 302
click at [683, 277] on button "[DATE]" at bounding box center [612, 283] width 199 height 30
click at [677, 280] on button "[DATE]" at bounding box center [612, 283] width 199 height 30
click at [784, 352] on form "Date Range [DATE] Locations All Locations Classifications All Classifications P…" at bounding box center [986, 401] width 1143 height 302
click at [814, 353] on form "Date Range [DATE] Locations All Locations Classifications All Classifications P…" at bounding box center [986, 401] width 1143 height 302
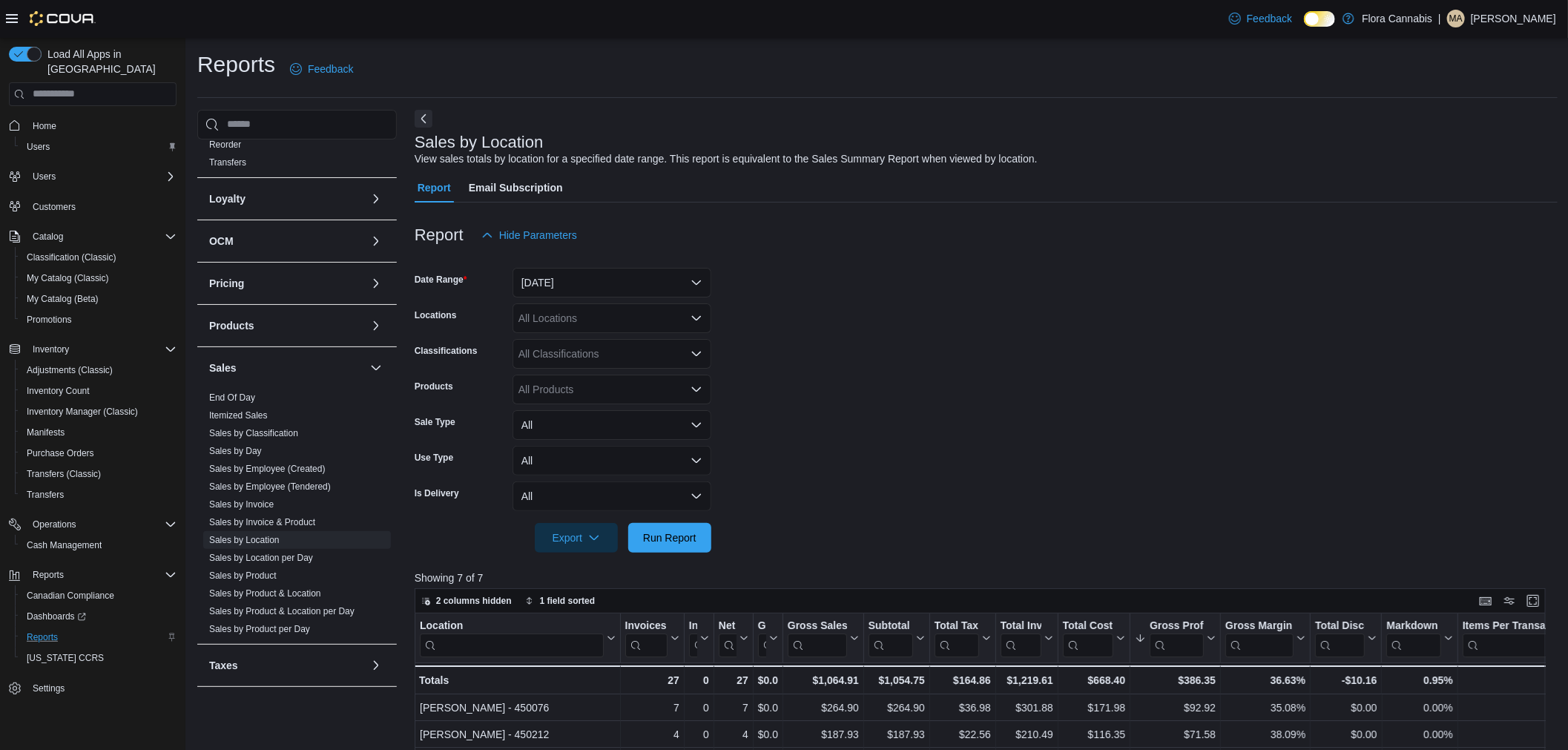
click at [810, 356] on form "Date Range [DATE] Locations All Locations Classifications All Classifications P…" at bounding box center [986, 401] width 1143 height 302
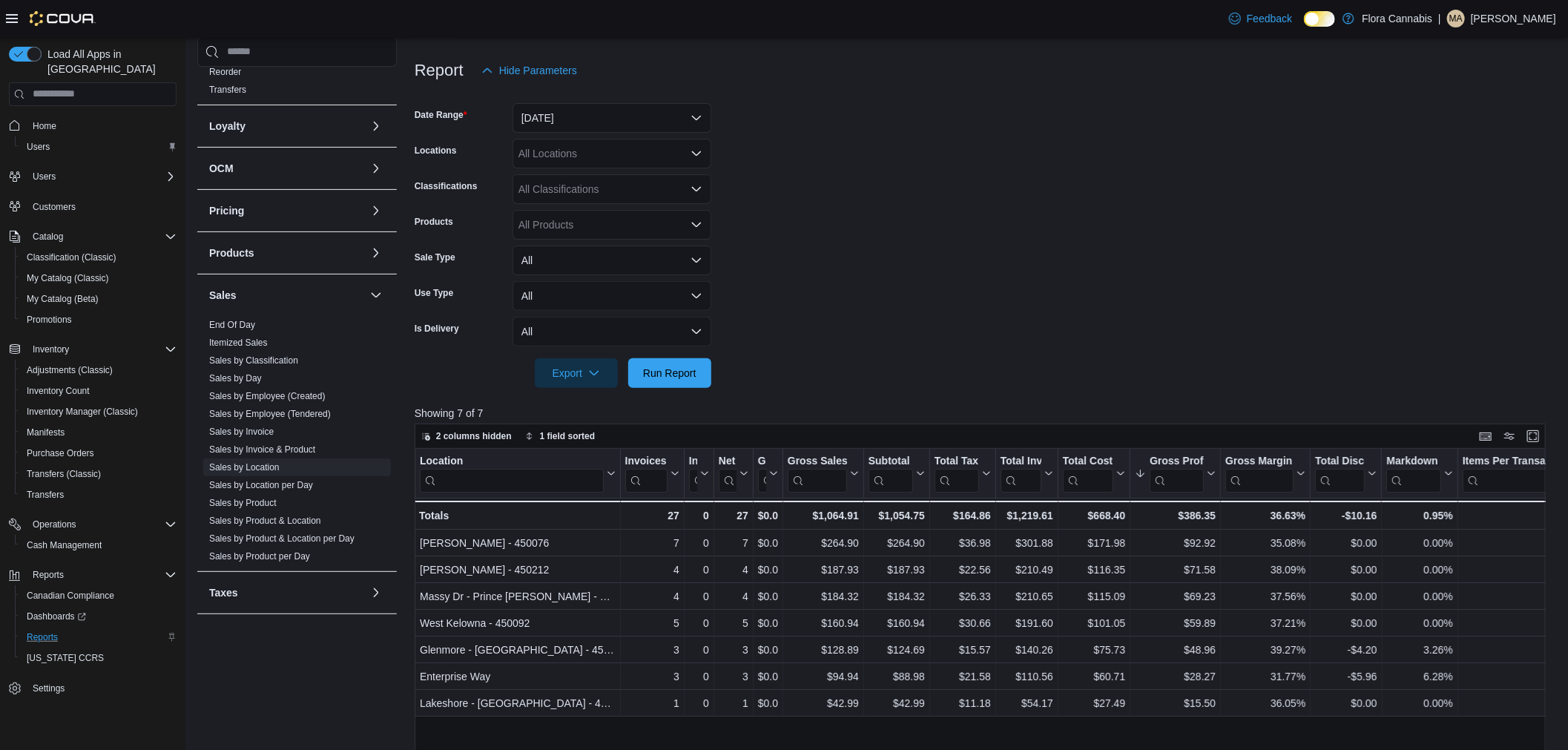
click at [805, 382] on form "Date Range [DATE] Locations All Locations Classifications All Classifications P…" at bounding box center [986, 236] width 1143 height 302
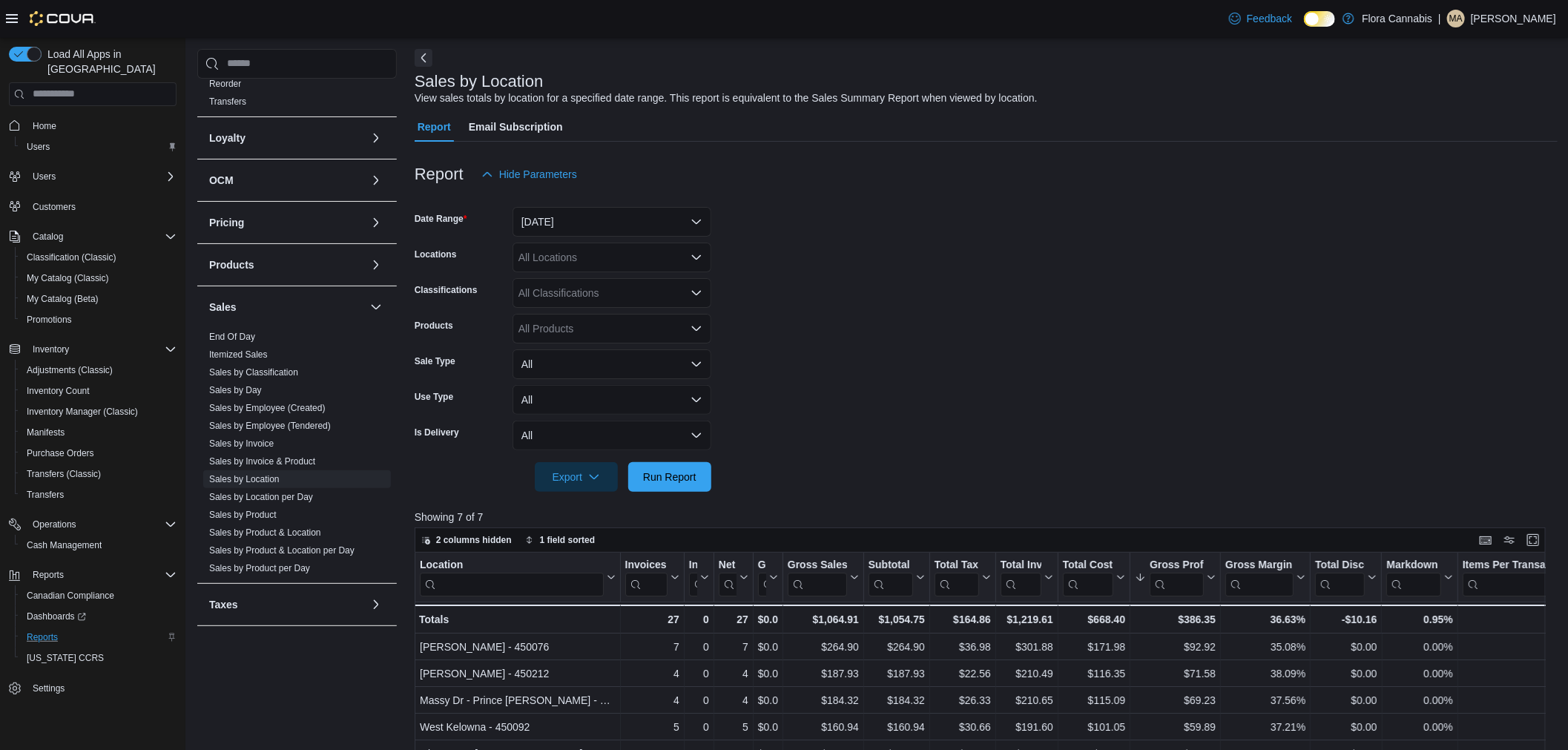
scroll to position [0, 0]
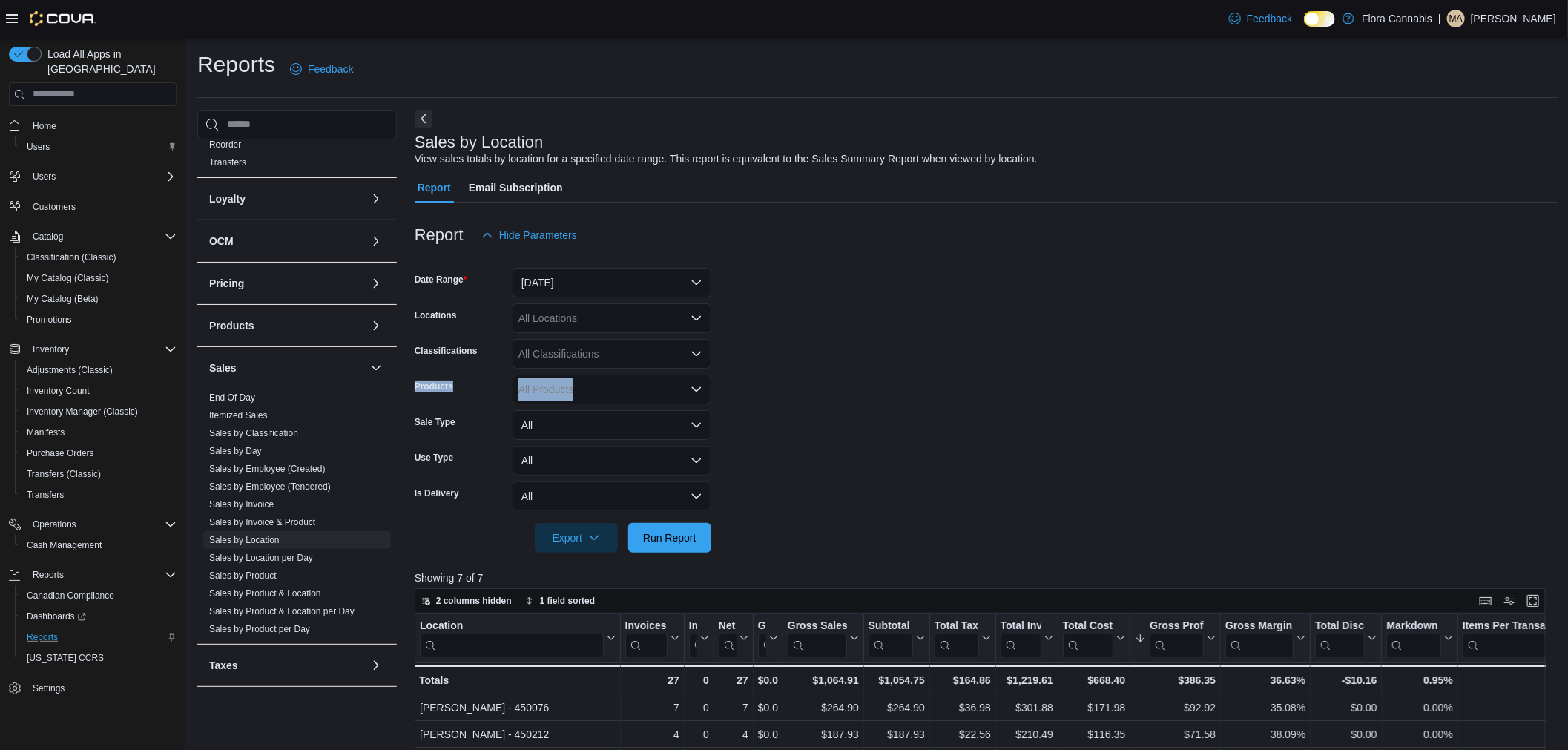
drag, startPoint x: 861, startPoint y: 361, endPoint x: 856, endPoint y: 392, distance: 31.4
click at [862, 382] on form "Date Range [DATE] Locations All Locations Classifications All Classifications P…" at bounding box center [986, 401] width 1143 height 302
click at [979, 399] on form "Date Range [DATE] Locations All Locations Classifications All Classifications P…" at bounding box center [986, 401] width 1143 height 302
click at [1017, 234] on div "Report Hide Parameters" at bounding box center [986, 235] width 1143 height 30
click at [924, 301] on form "Date Range [DATE] Locations All Locations Classifications All Classifications P…" at bounding box center [986, 401] width 1143 height 302
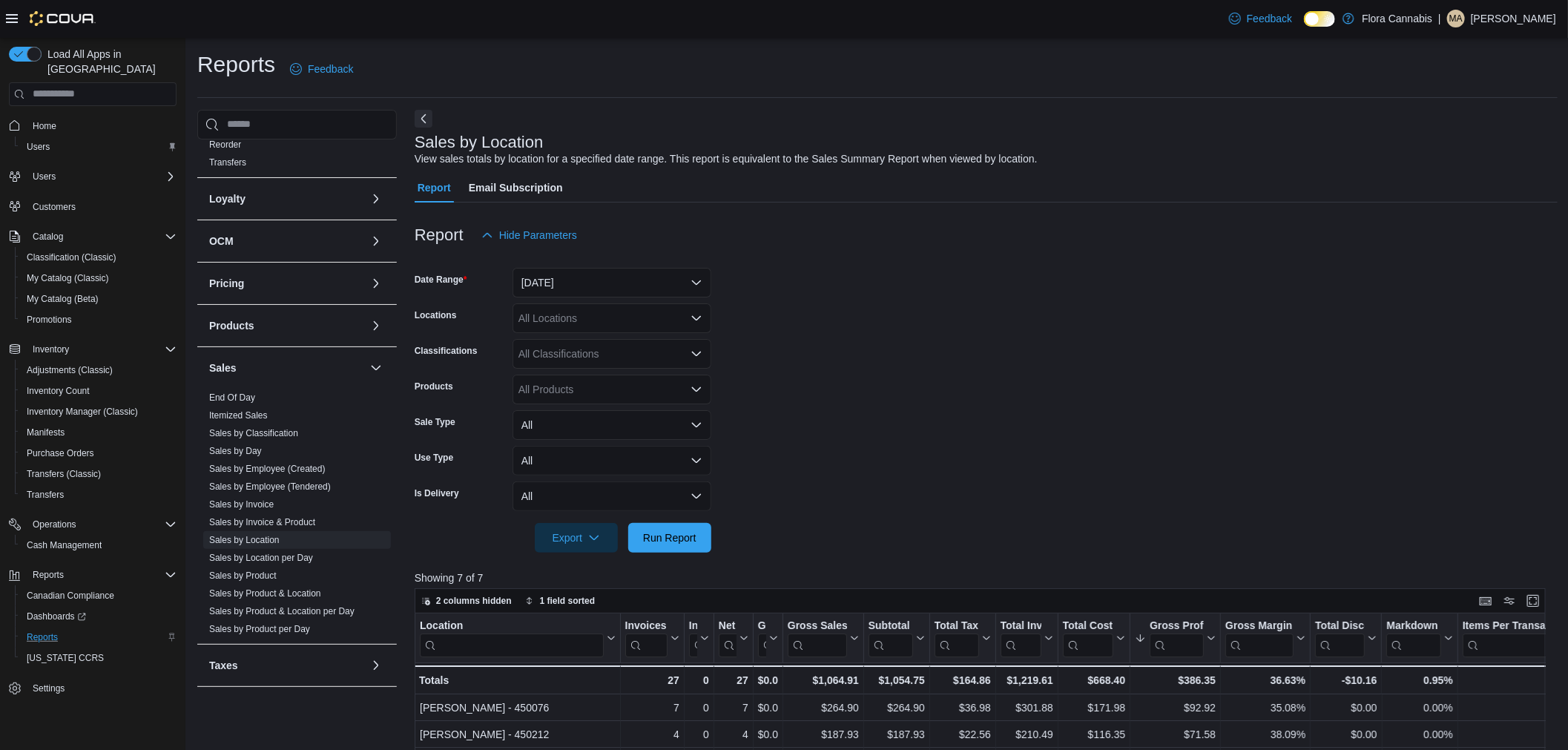
click at [924, 306] on form "Date Range [DATE] Locations All Locations Classifications All Classifications P…" at bounding box center [986, 401] width 1143 height 302
click at [928, 306] on form "Date Range [DATE] Locations All Locations Classifications All Classifications P…" at bounding box center [986, 401] width 1143 height 302
click at [933, 305] on form "Date Range [DATE] Locations All Locations Classifications All Classifications P…" at bounding box center [986, 401] width 1143 height 302
click at [648, 539] on span "Run Report" at bounding box center [669, 537] width 53 height 15
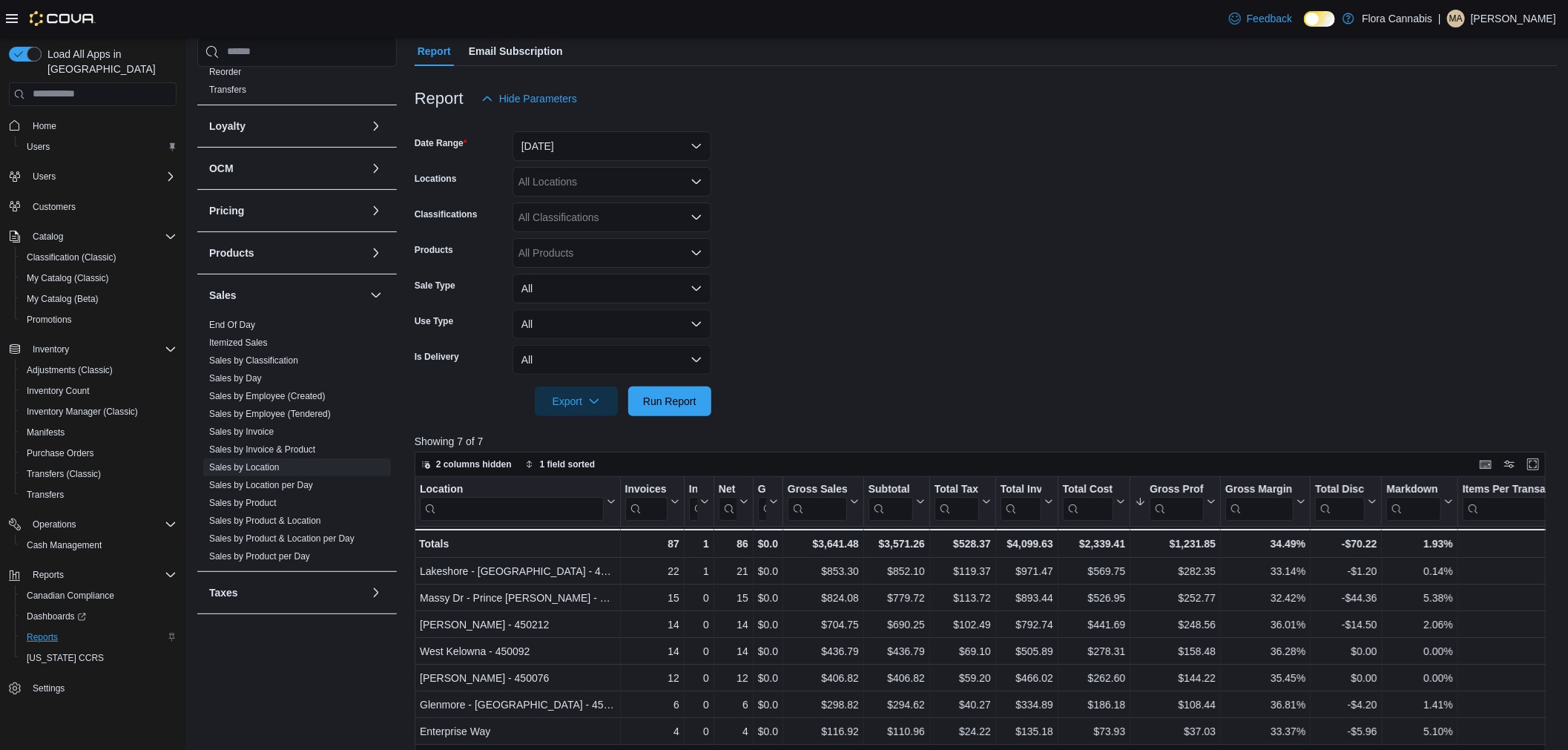
scroll to position [165, 0]
